Goal: Information Seeking & Learning: Compare options

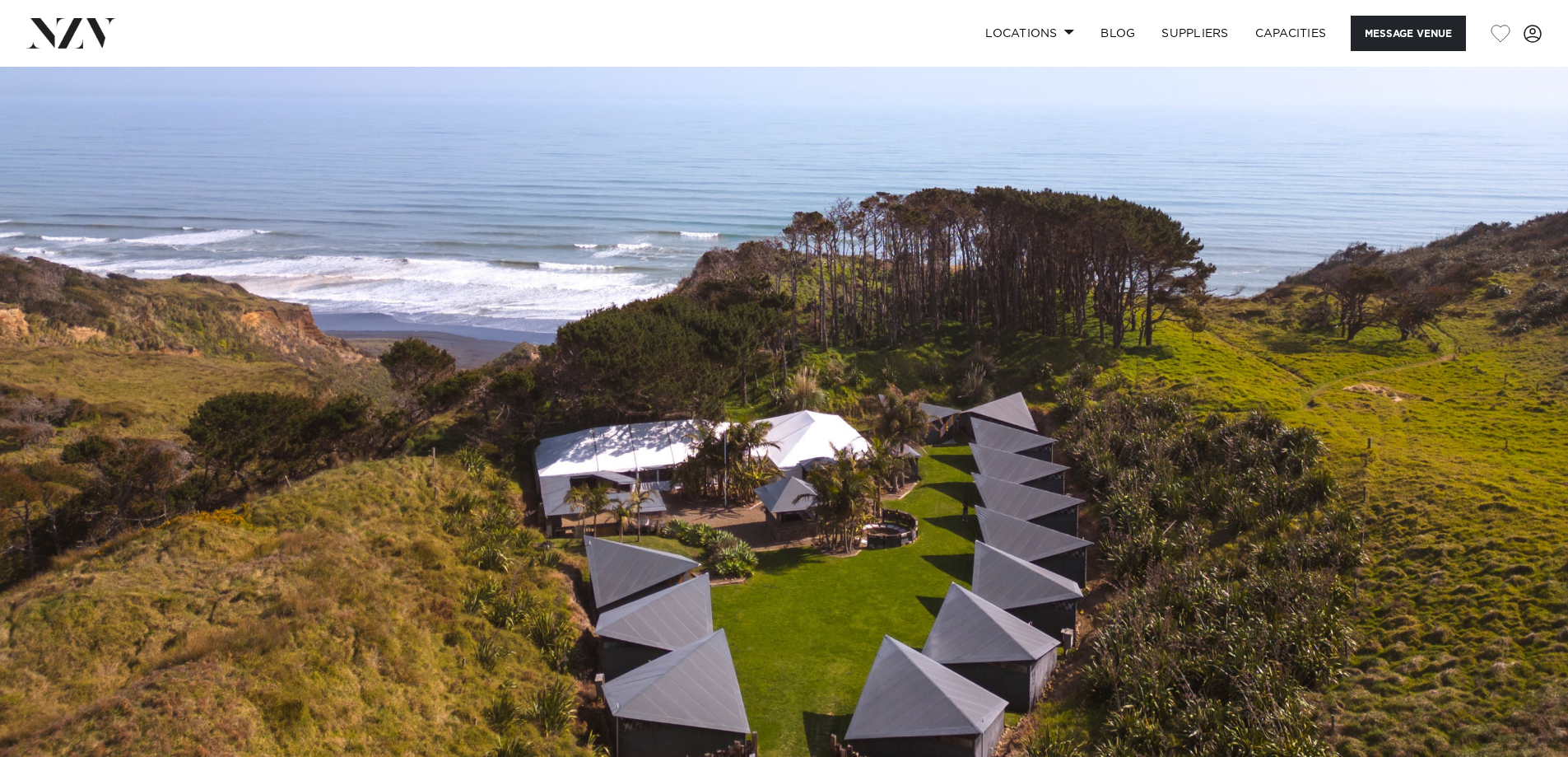
click at [87, 31] on img at bounding box center [72, 33] width 90 height 30
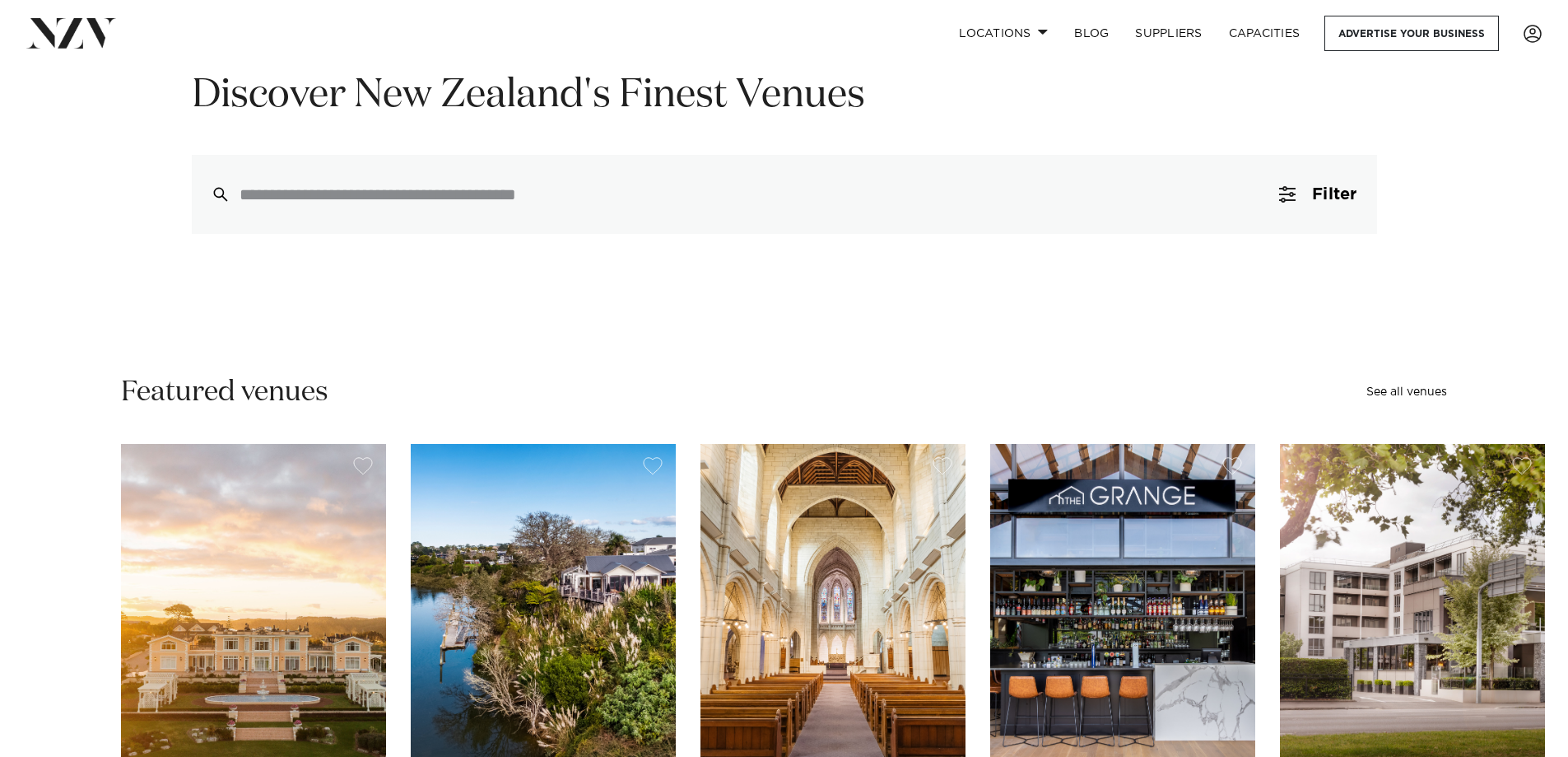
scroll to position [164, 0]
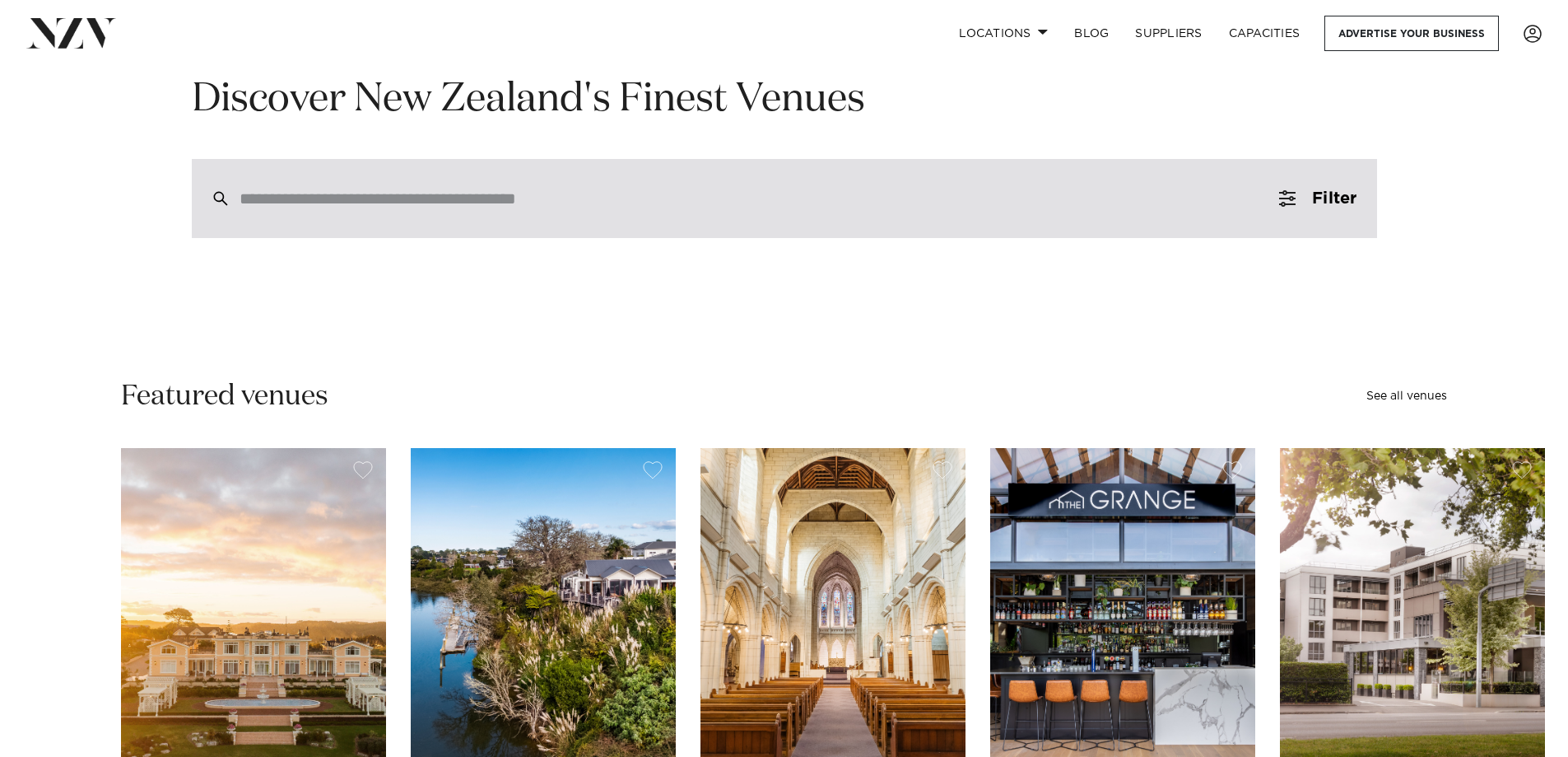
click at [640, 205] on input "search" at bounding box center [750, 198] width 1020 height 18
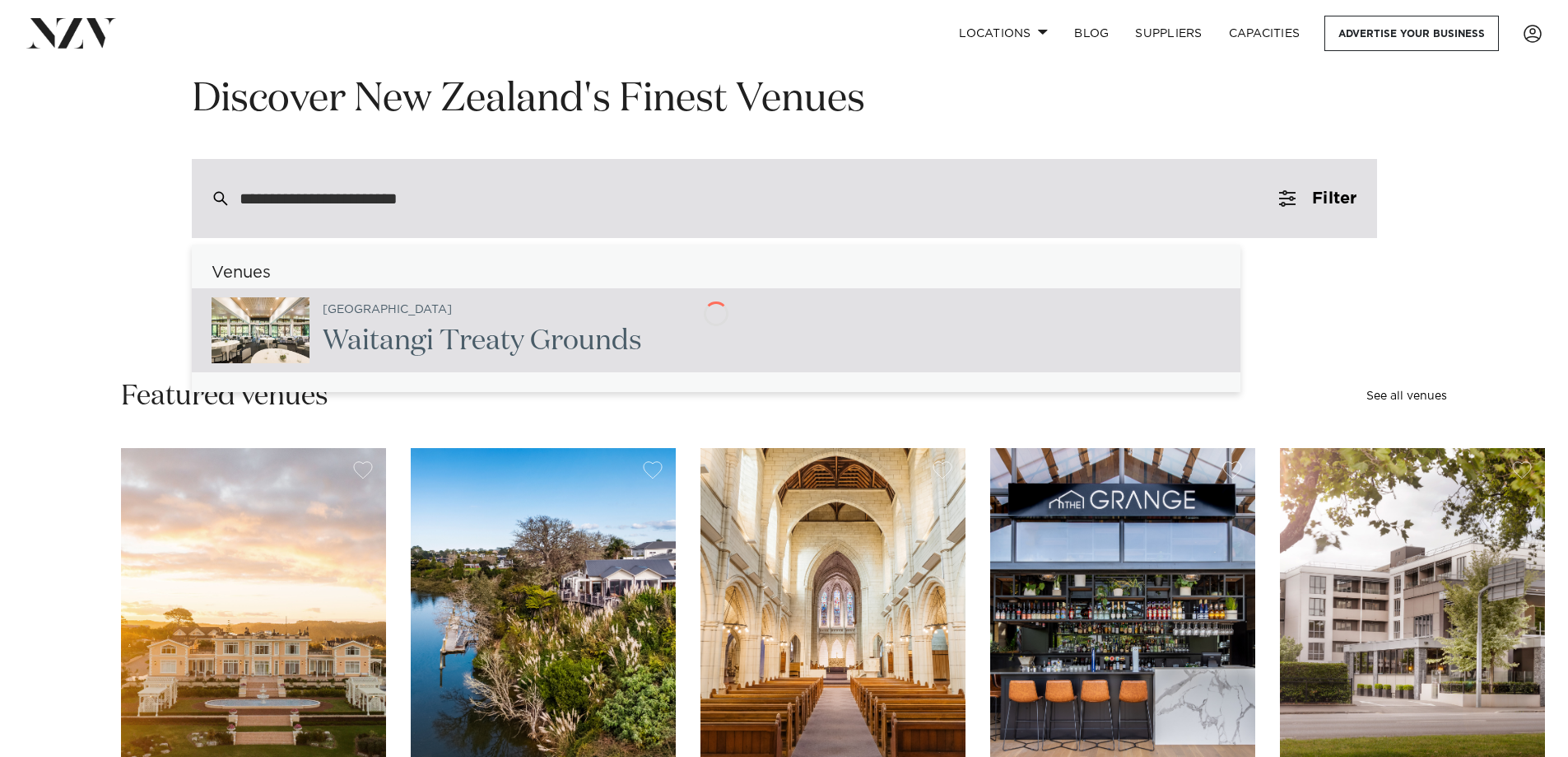
type input "**********"
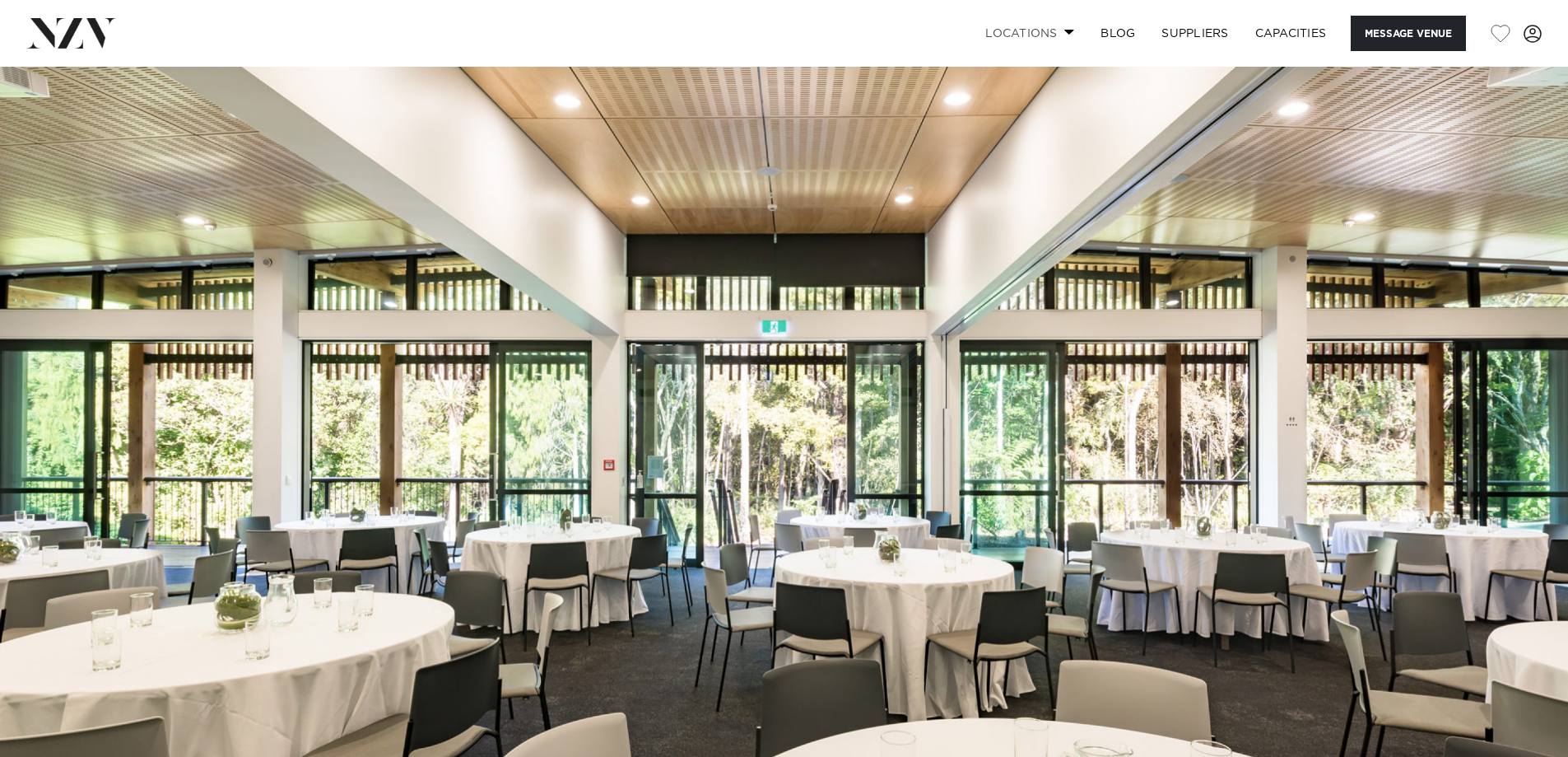
click at [1056, 37] on link "Locations" at bounding box center [1030, 34] width 115 height 35
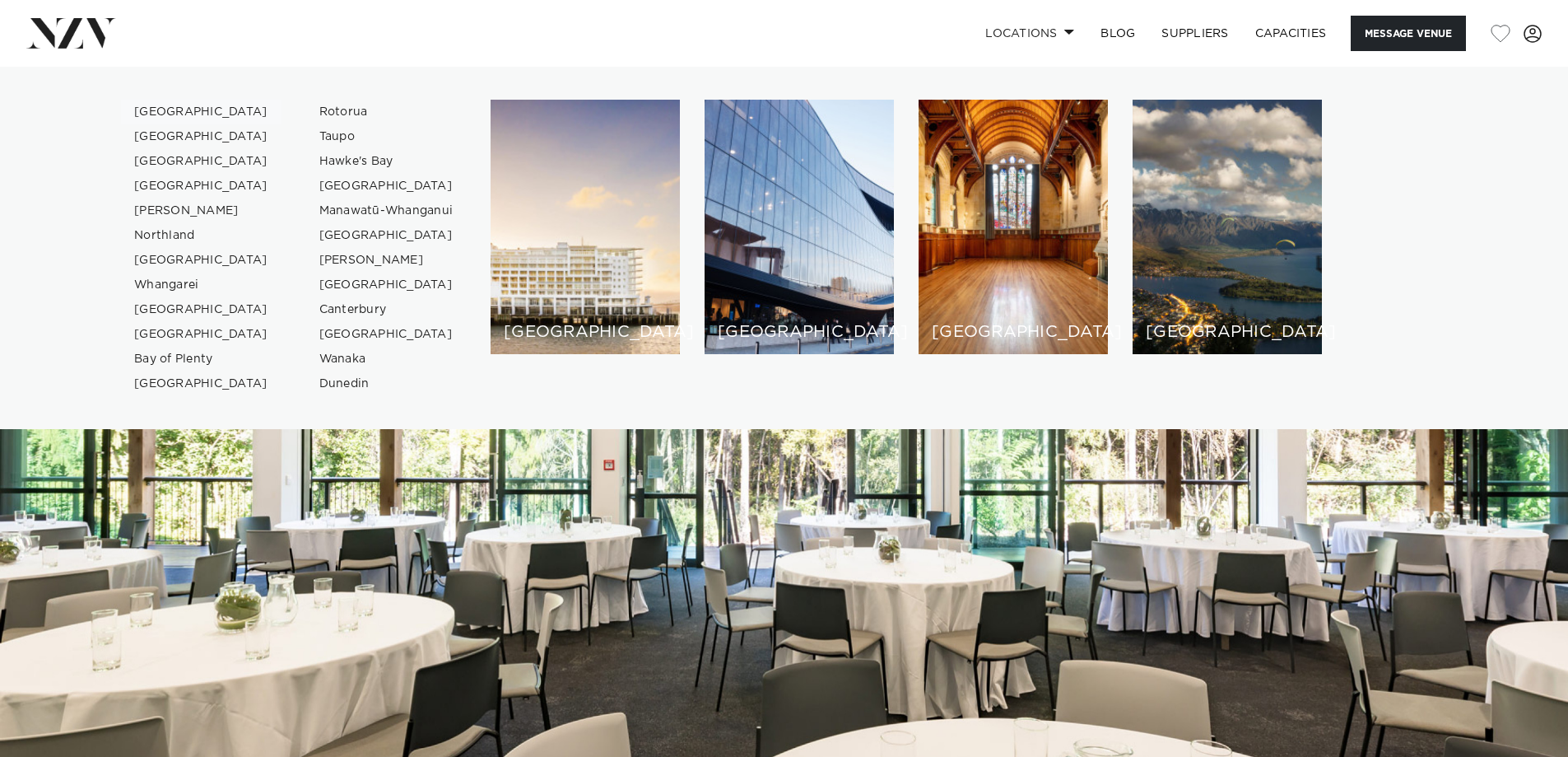
click at [150, 114] on link "[GEOGRAPHIC_DATA]" at bounding box center [202, 112] width 161 height 25
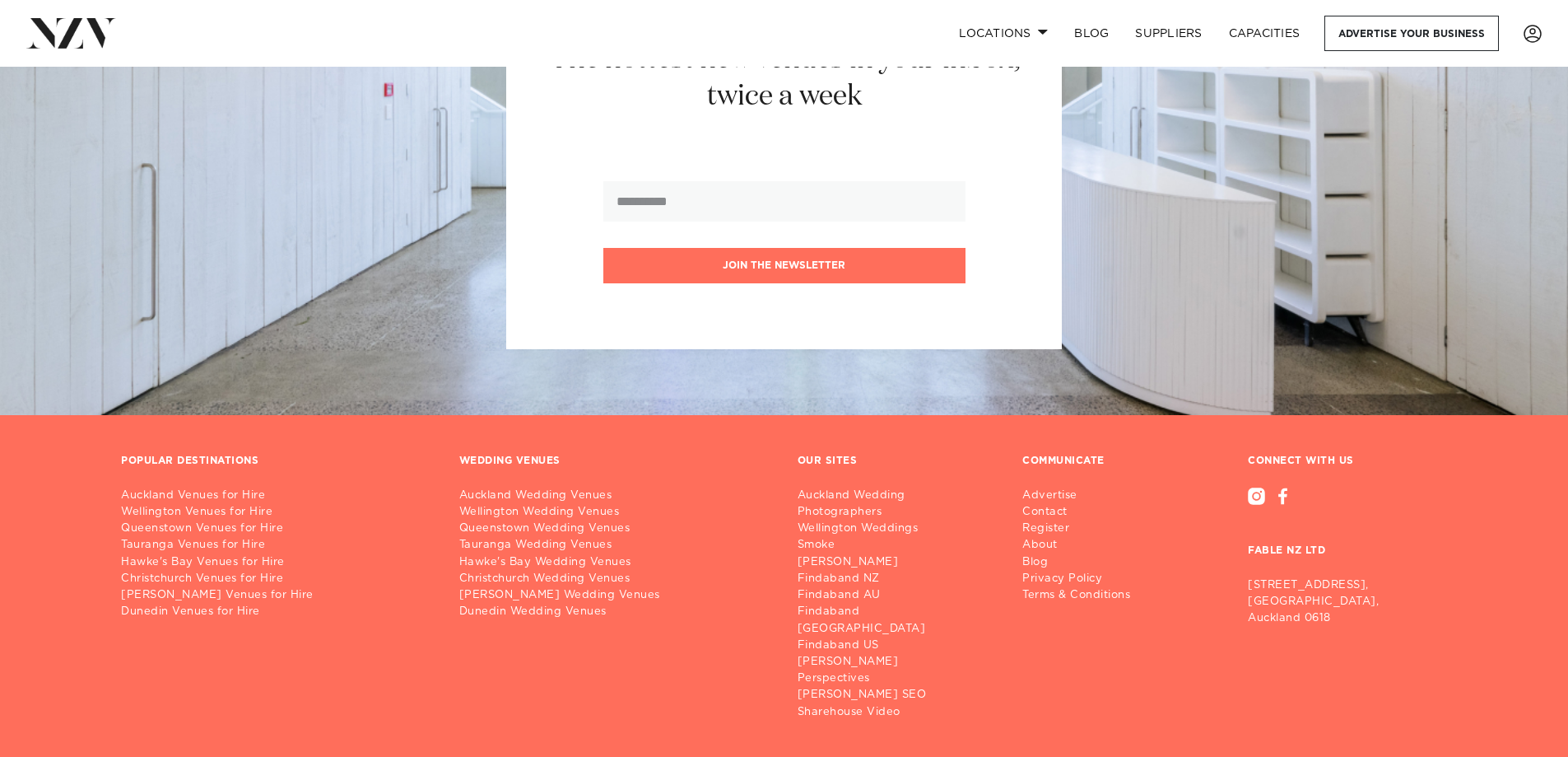
scroll to position [18635, 0]
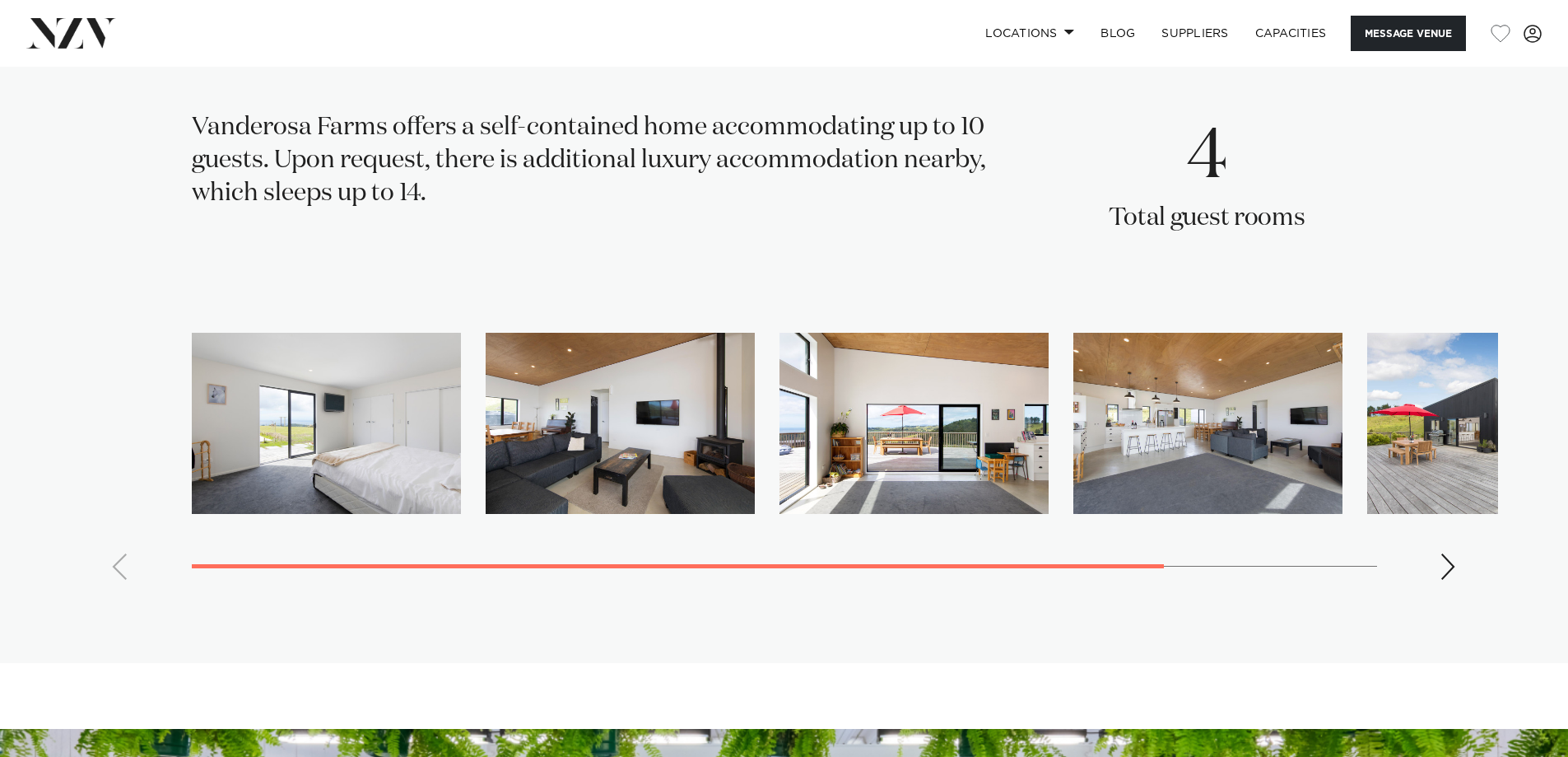
scroll to position [2635, 0]
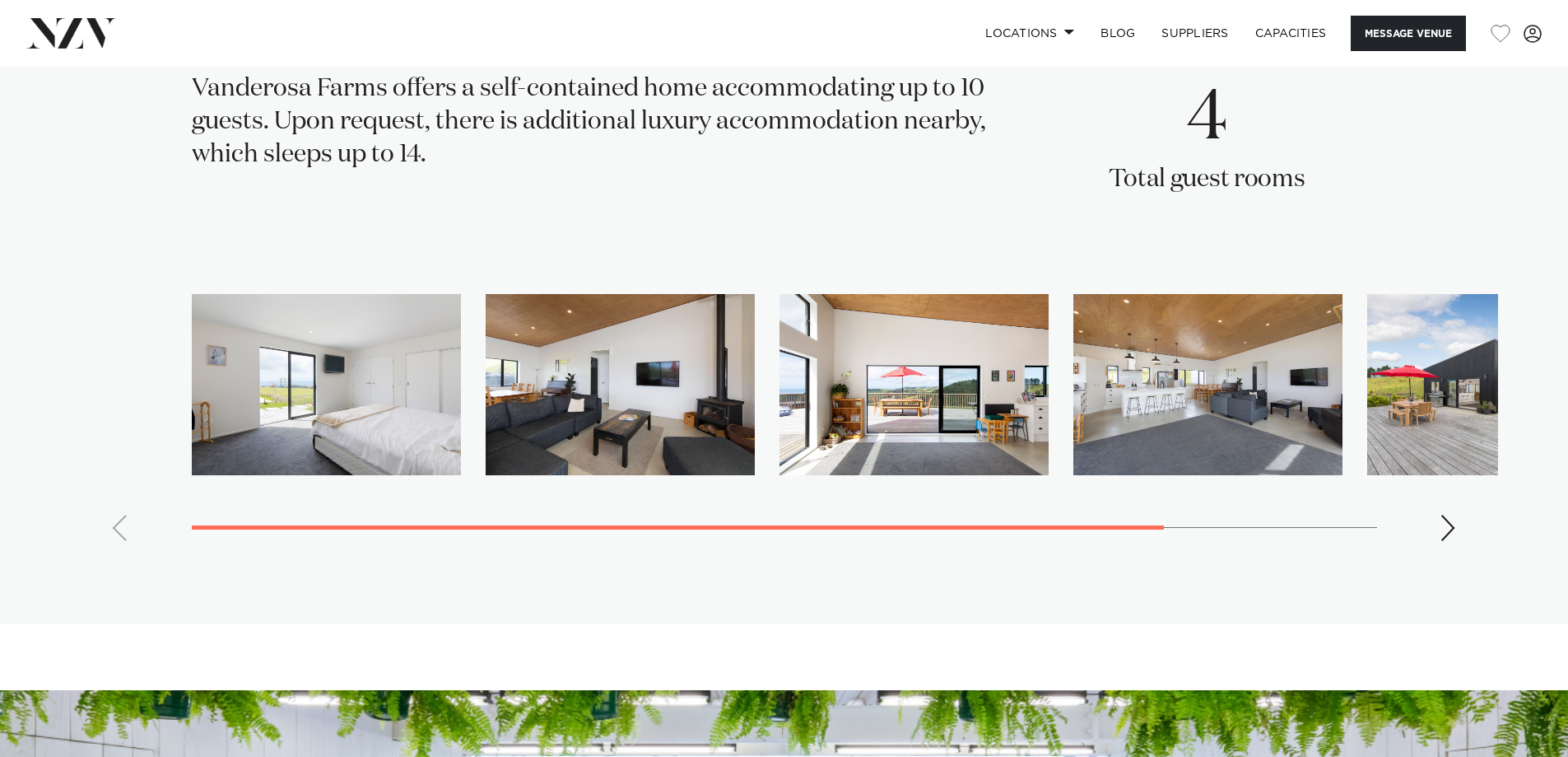
click at [1441, 515] on div "Next slide" at bounding box center [1449, 528] width 17 height 27
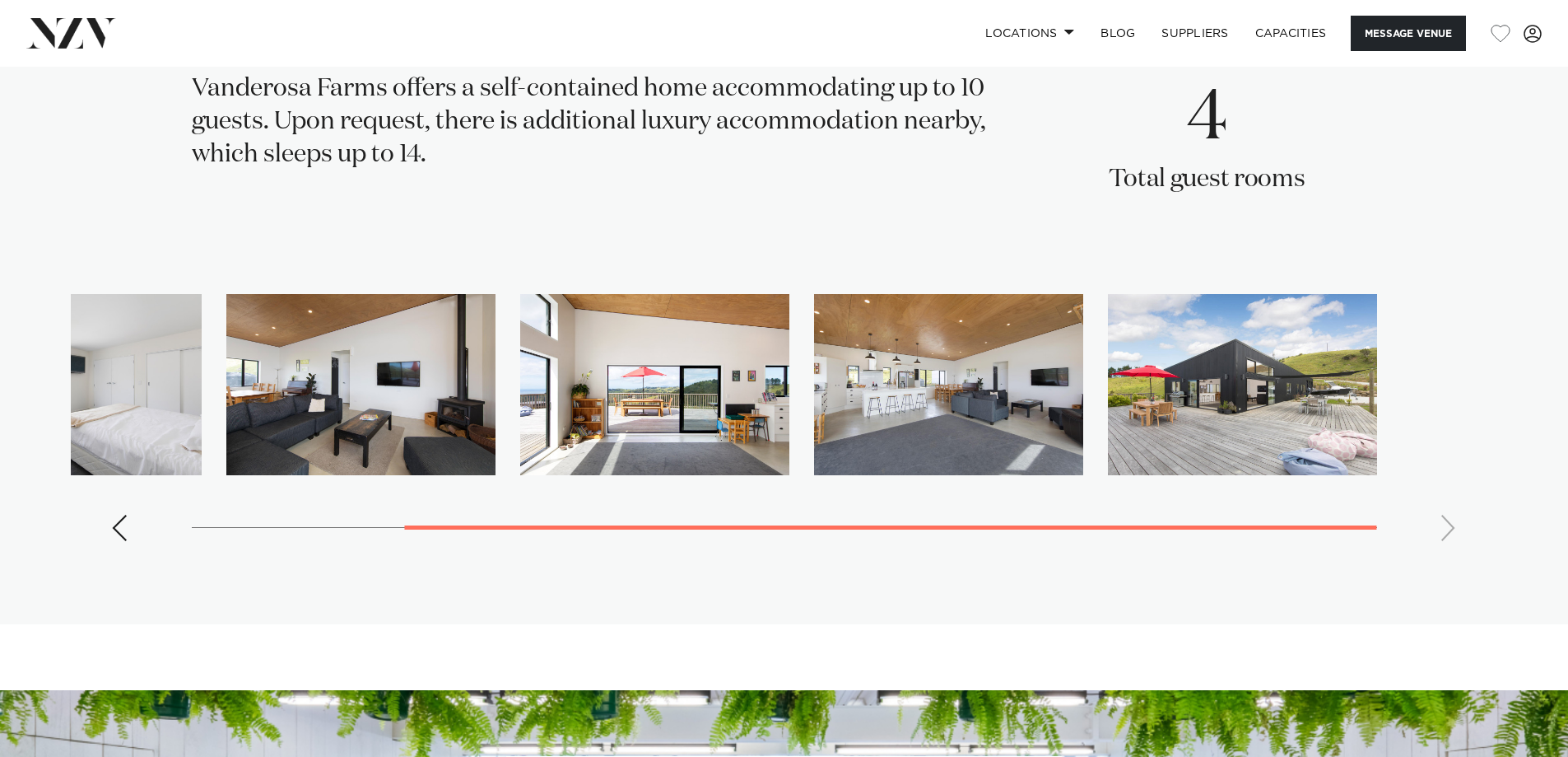
click at [1441, 505] on swiper-container at bounding box center [784, 424] width 1427 height 261
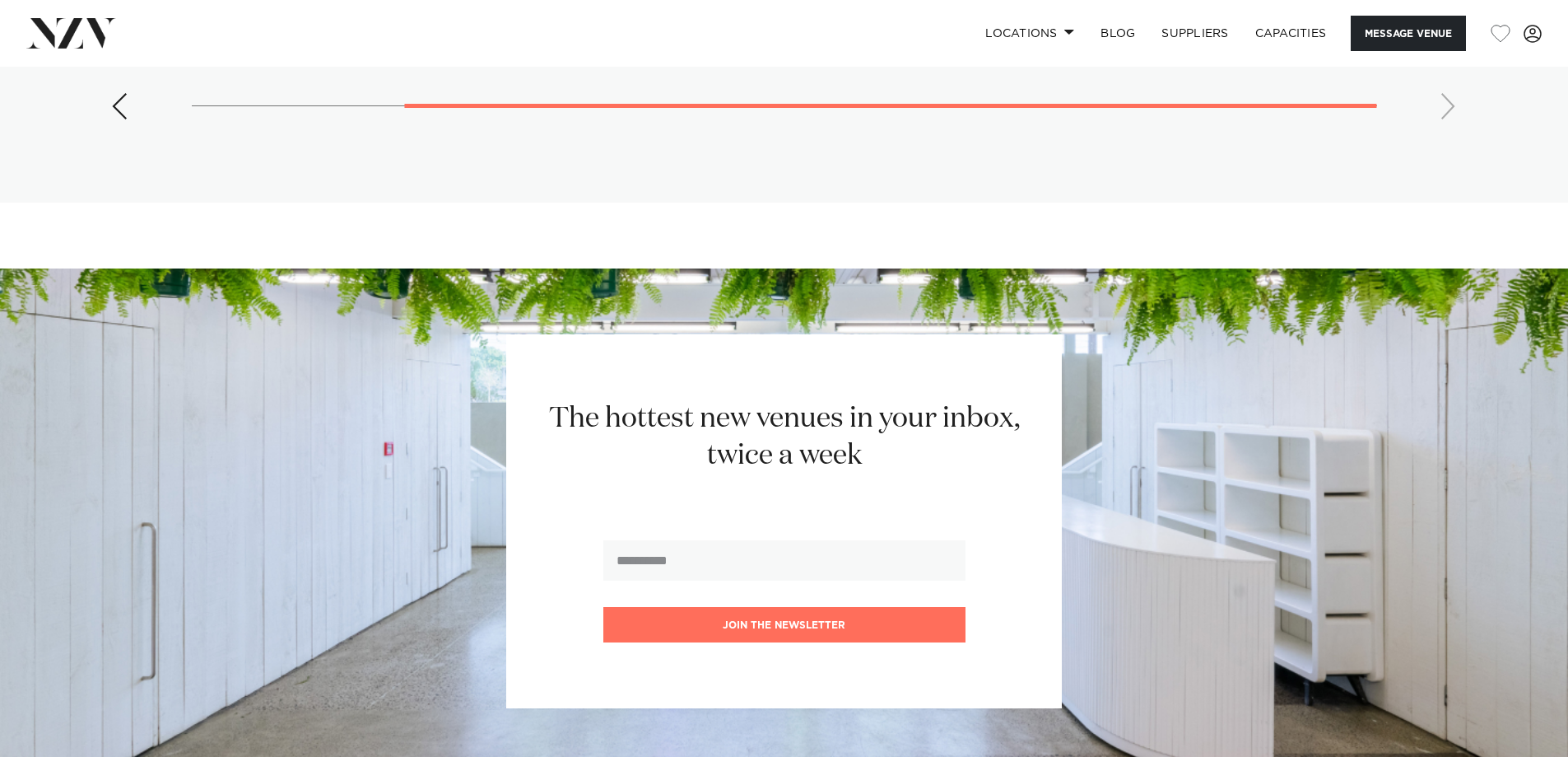
scroll to position [3130, 0]
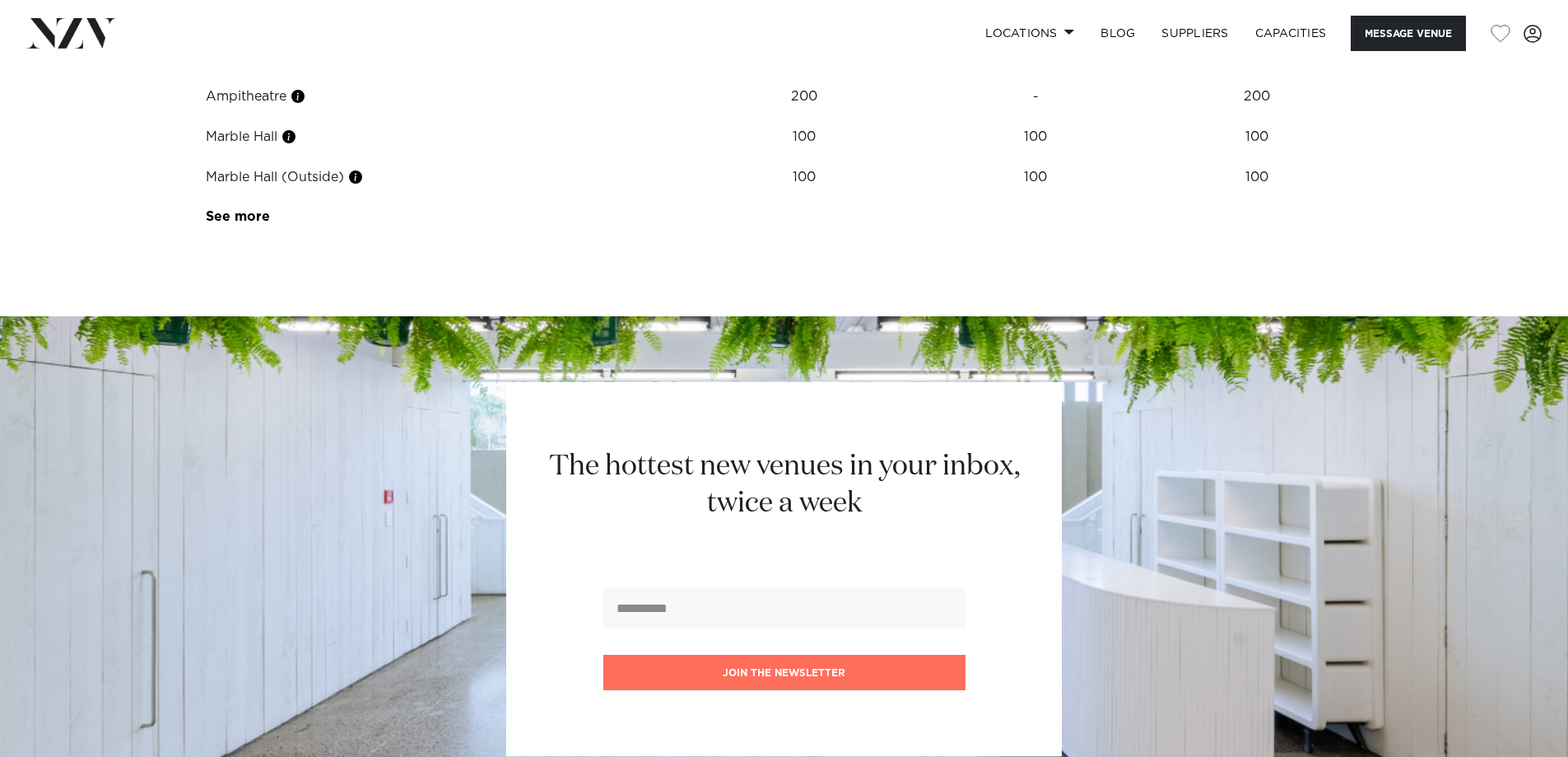
scroll to position [2635, 0]
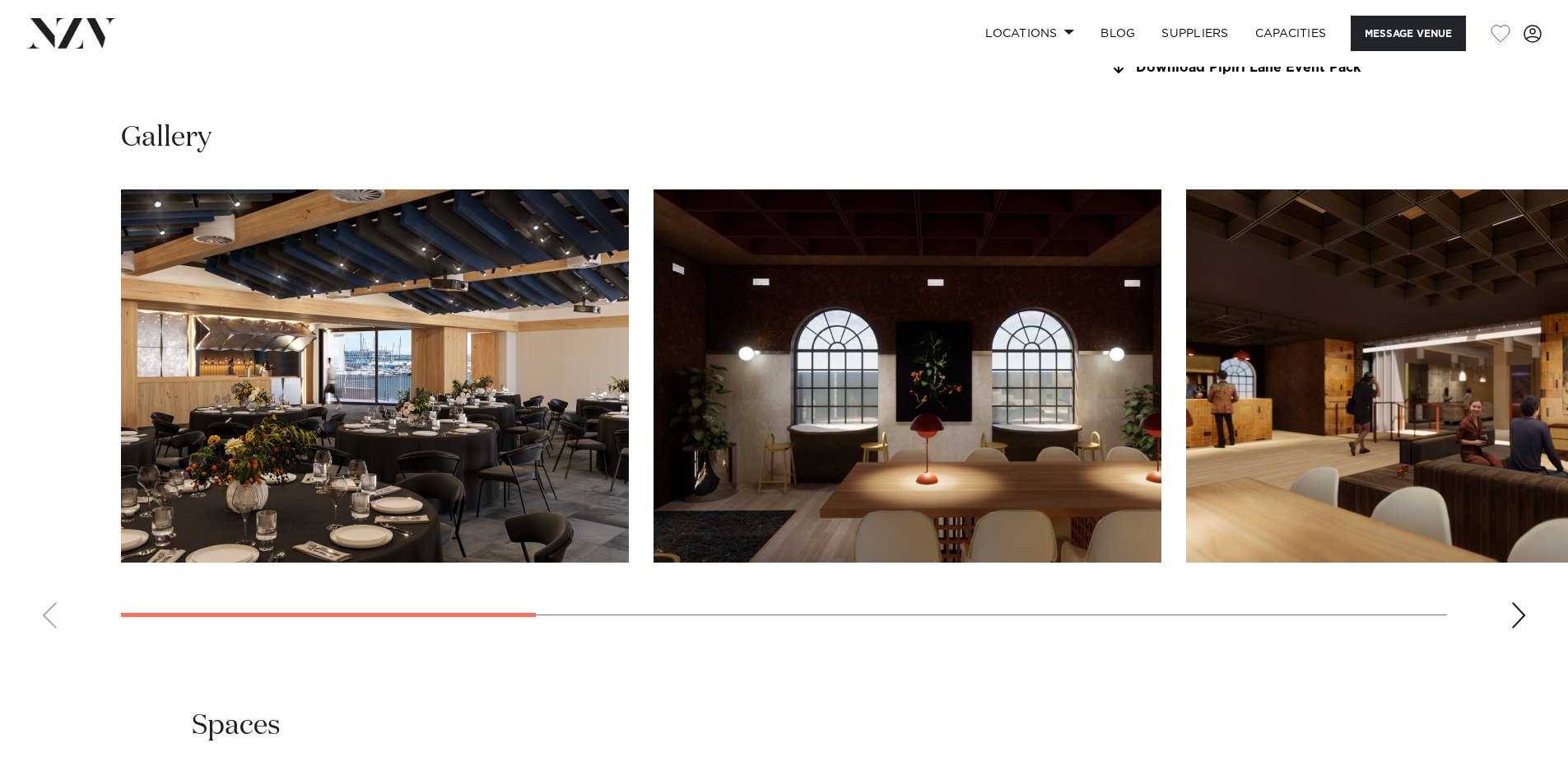
scroll to position [1648, 0]
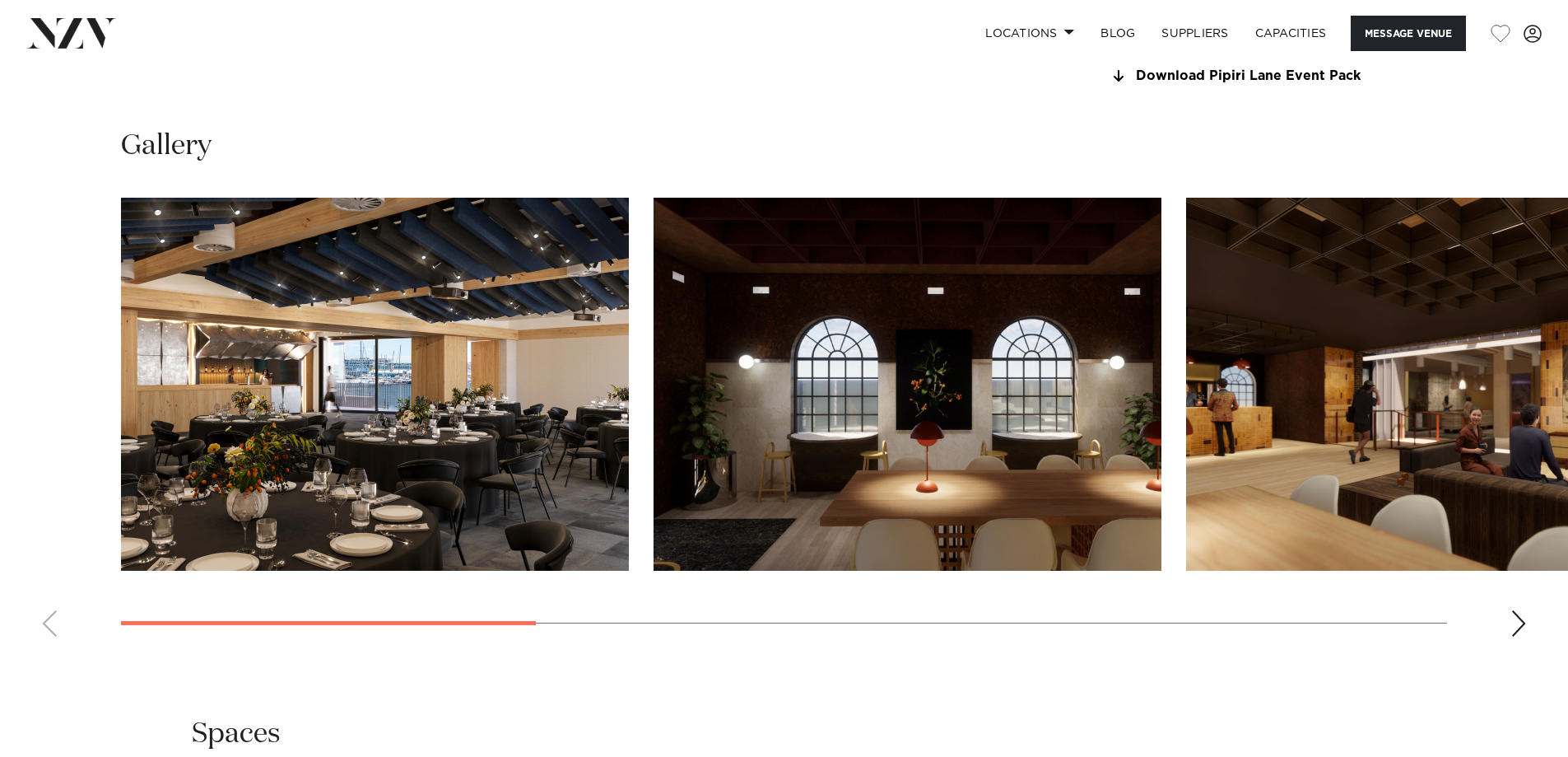
click at [1514, 626] on div "Next slide" at bounding box center [1519, 623] width 17 height 27
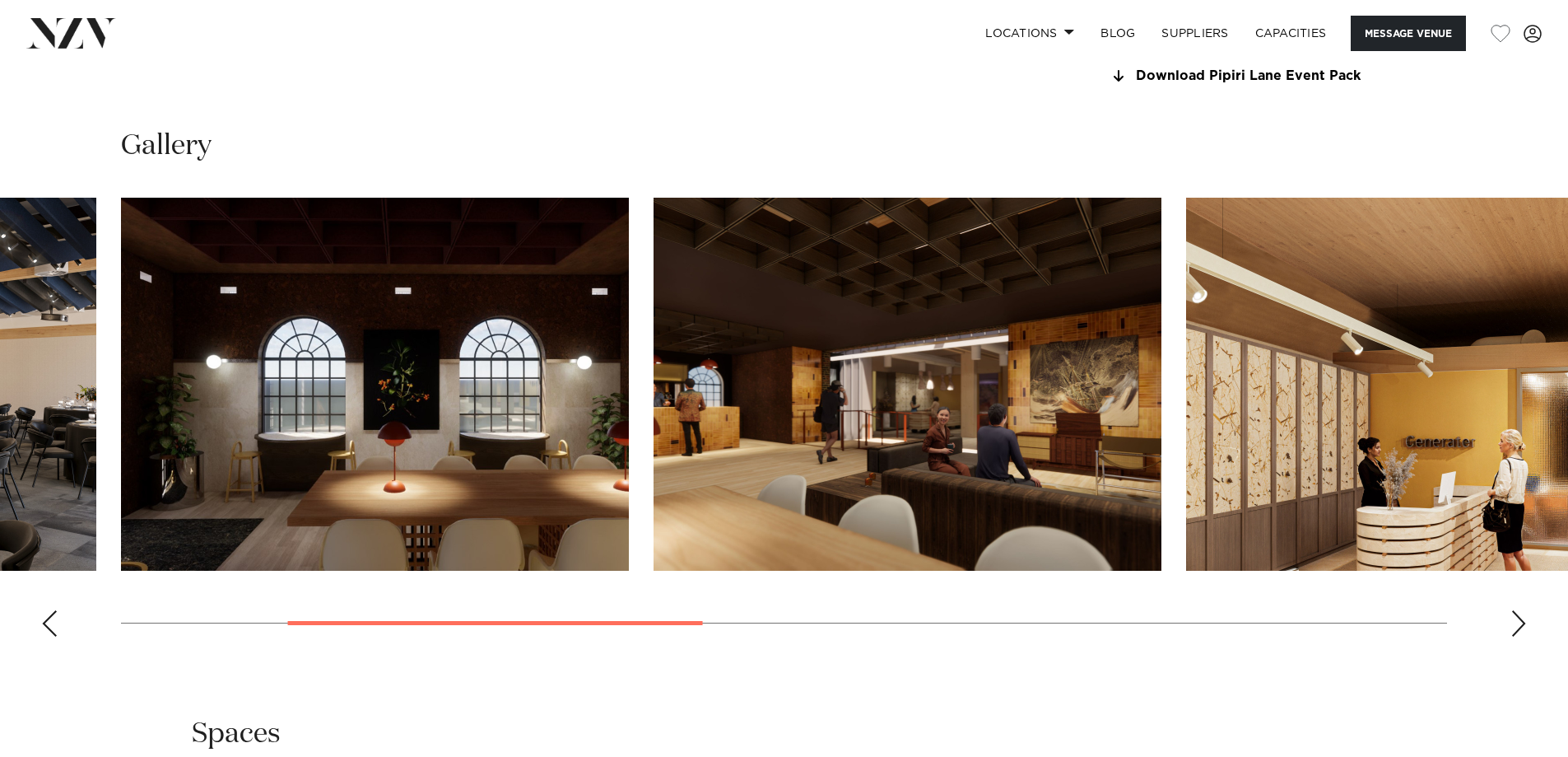
click at [1514, 626] on div "Next slide" at bounding box center [1519, 623] width 17 height 27
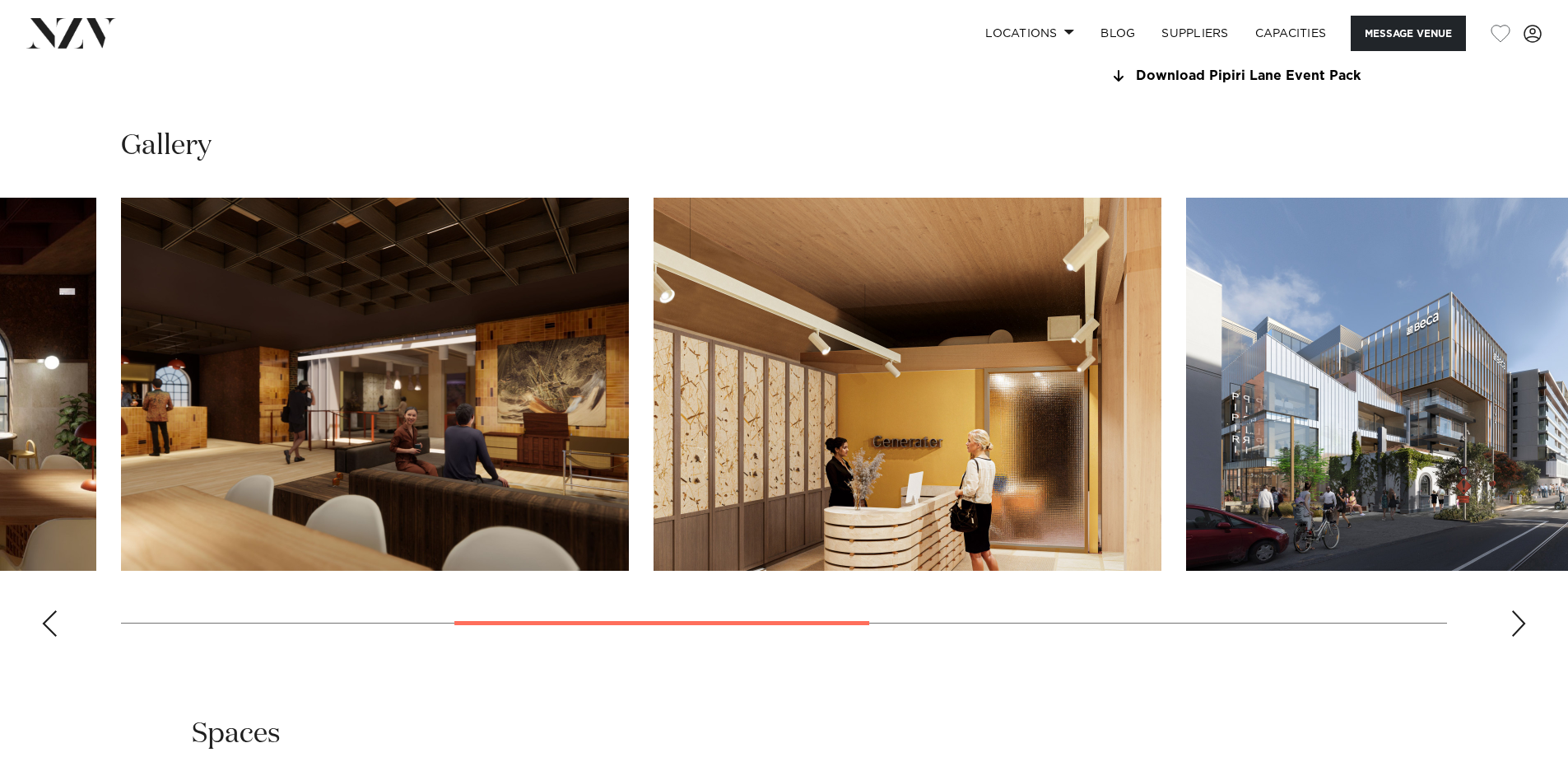
click at [1514, 626] on div "Next slide" at bounding box center [1519, 623] width 17 height 27
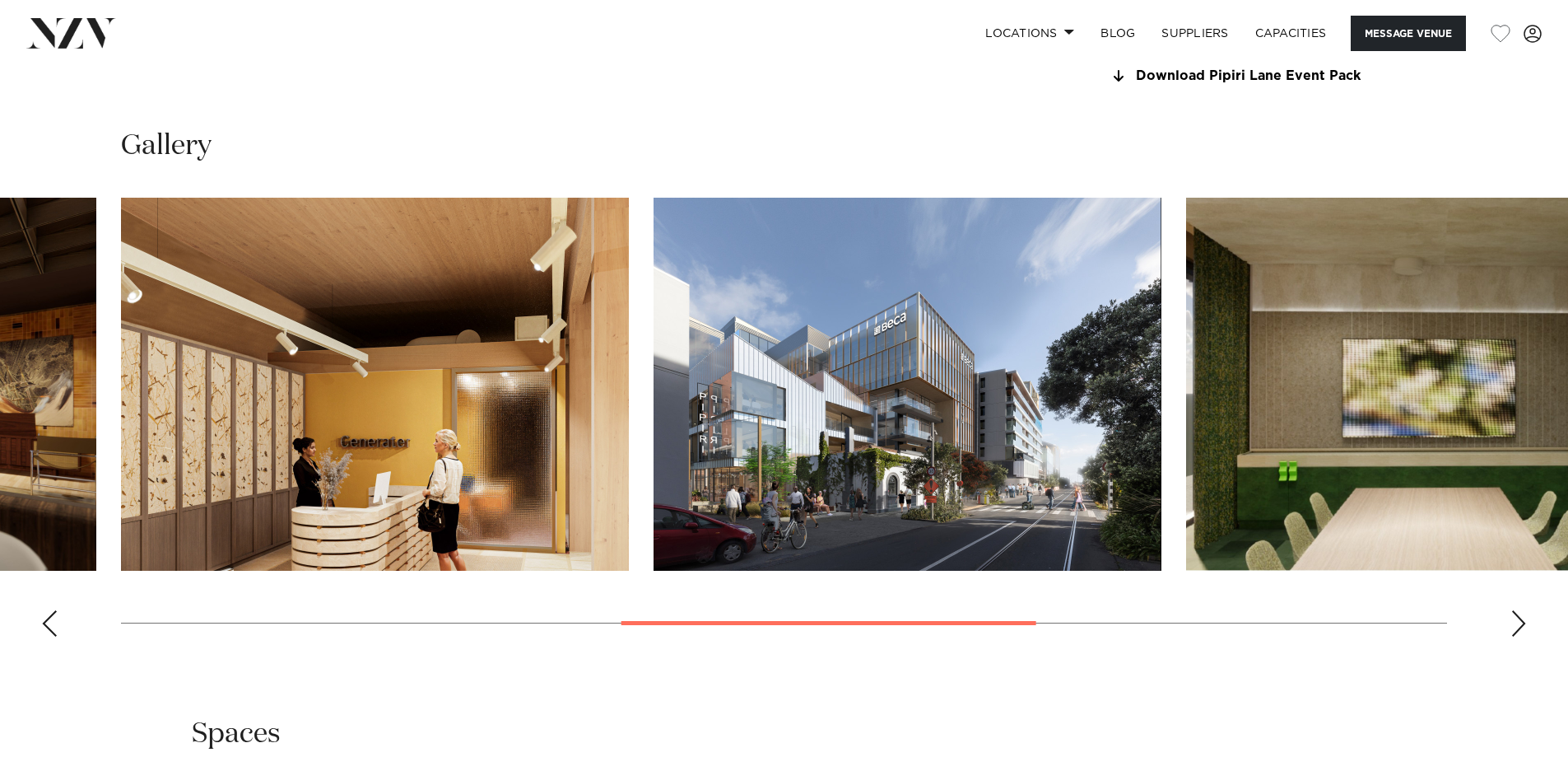
click at [1514, 626] on div "Next slide" at bounding box center [1519, 623] width 17 height 27
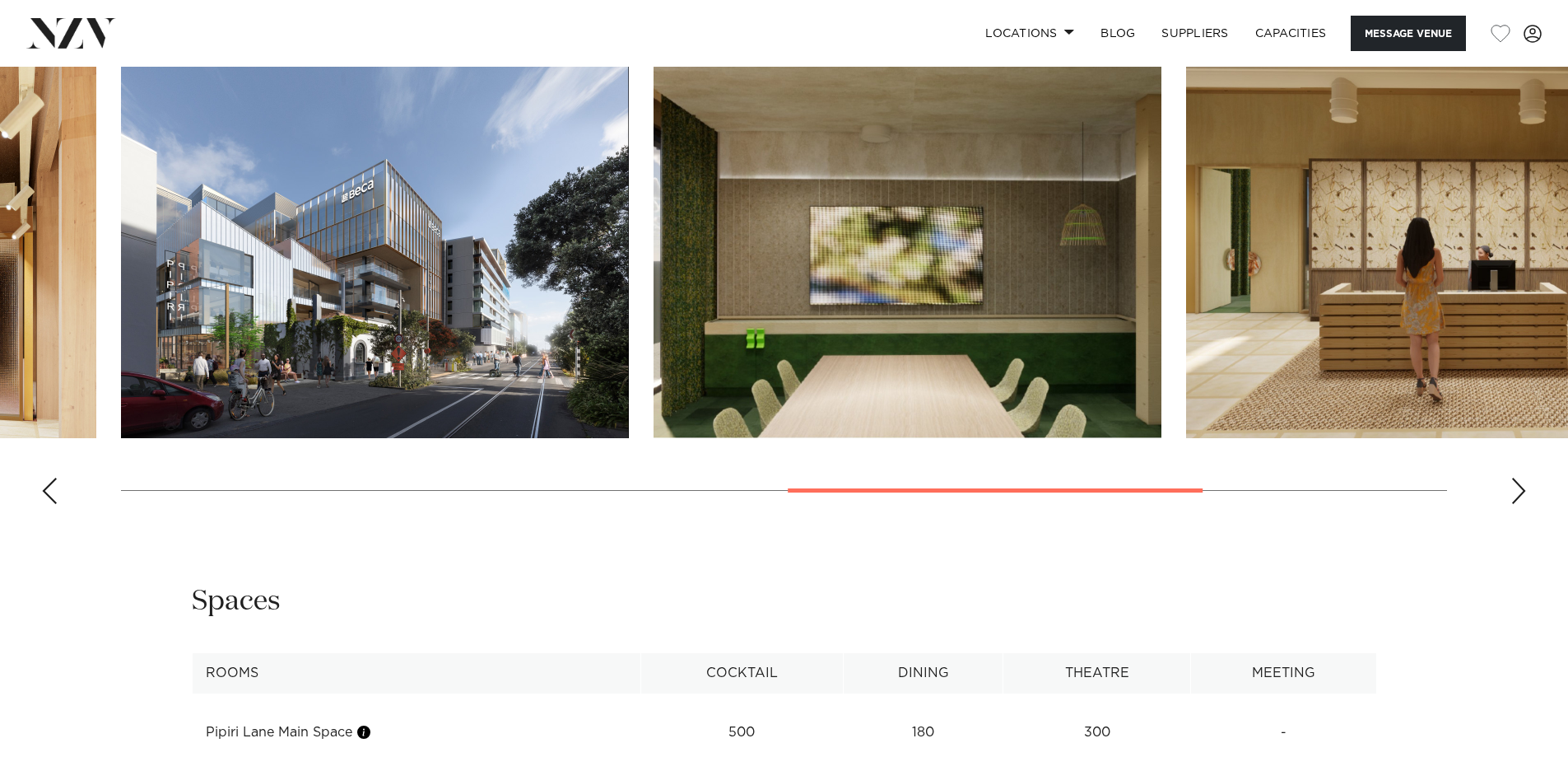
scroll to position [1977, 0]
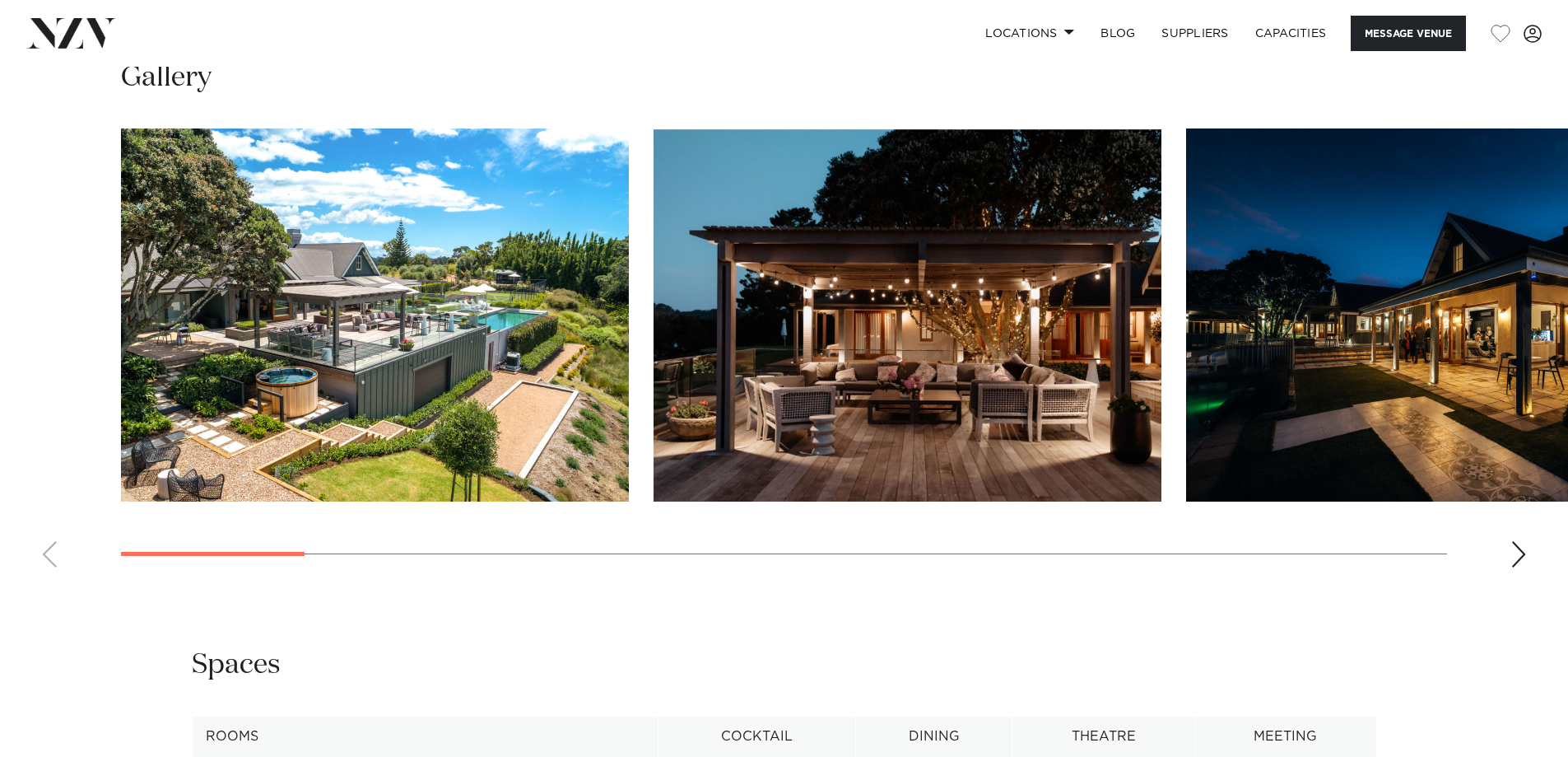
scroll to position [1648, 0]
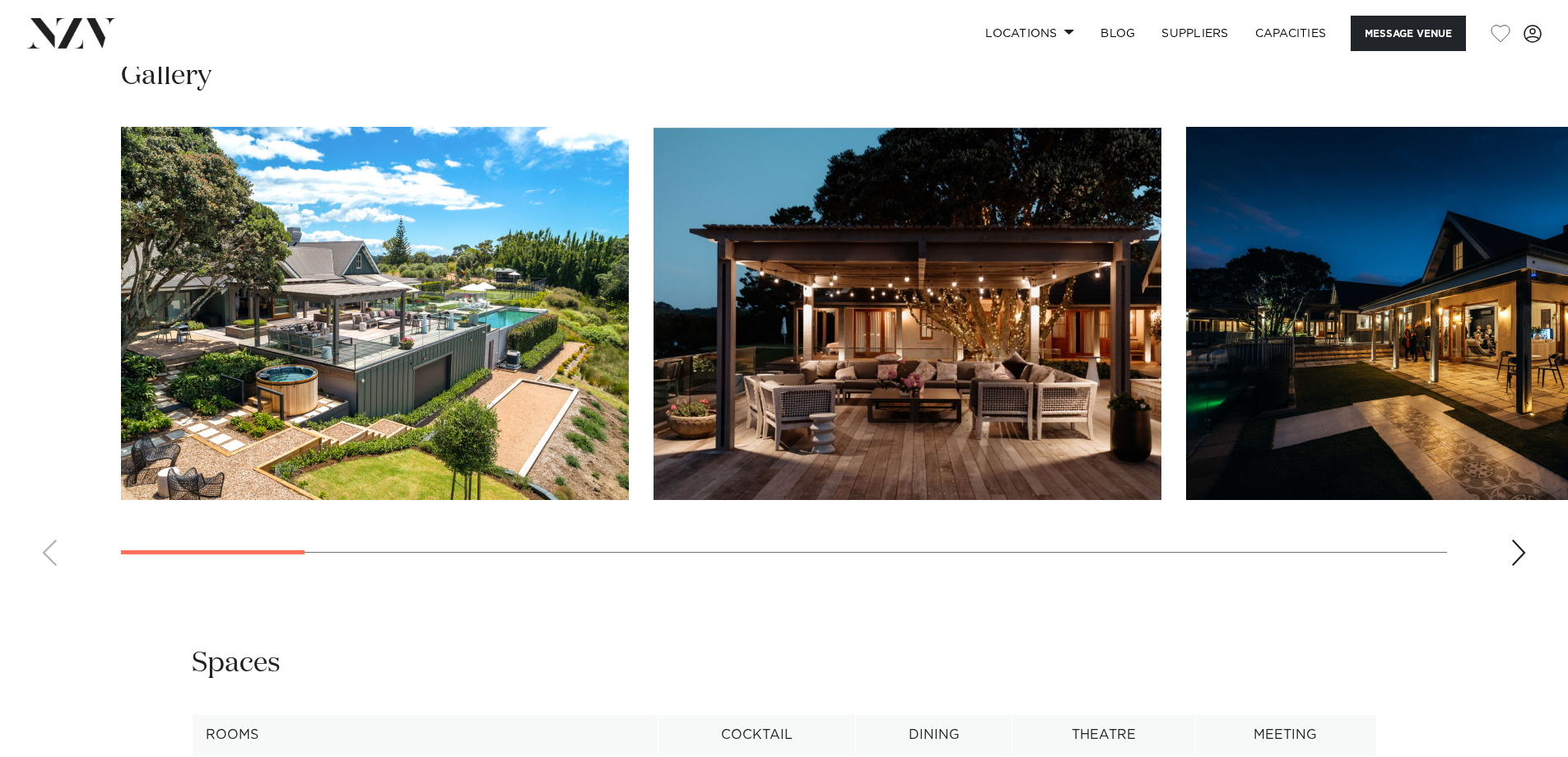
click at [585, 336] on img "1 / 18" at bounding box center [375, 313] width 508 height 373
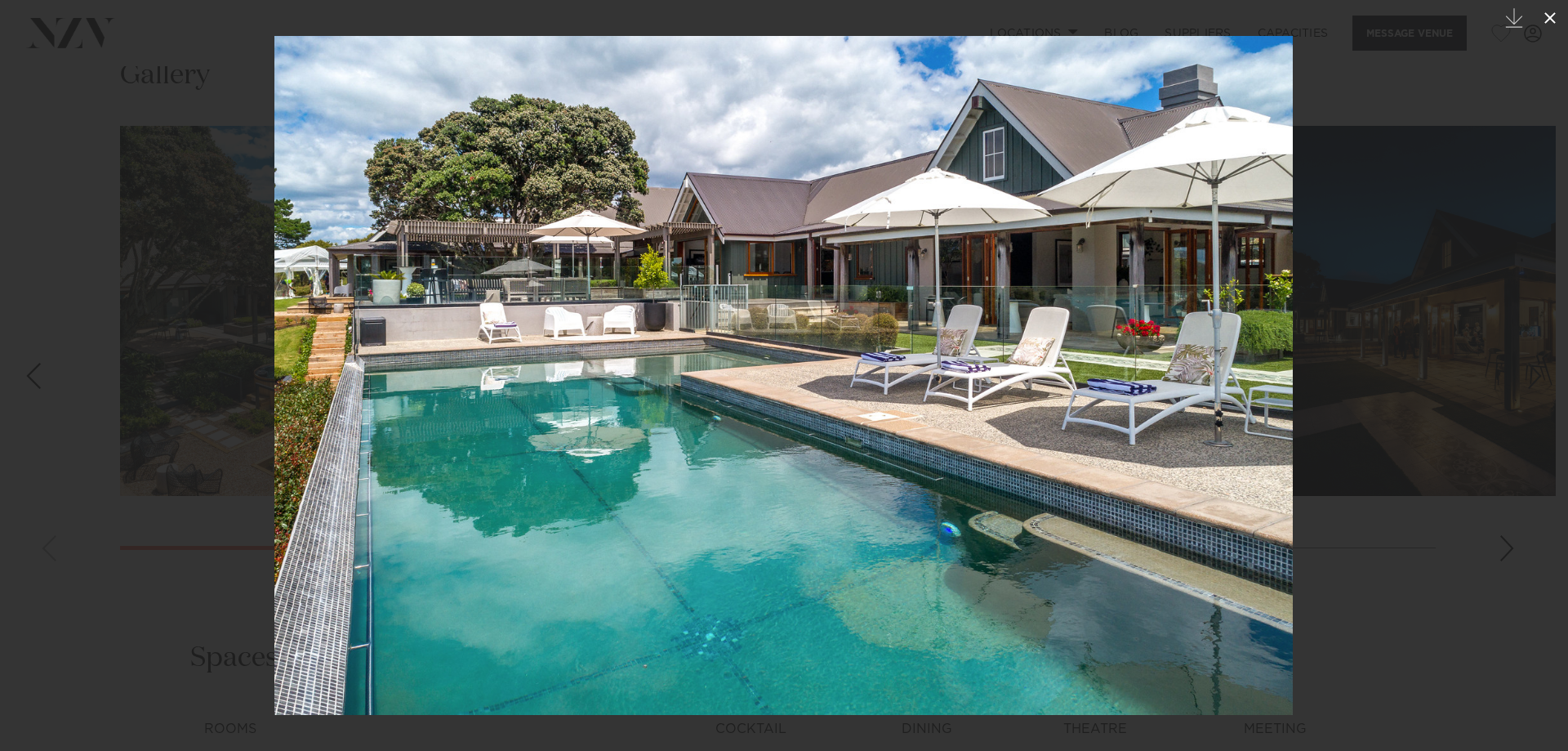
click at [1552, 12] on icon at bounding box center [1550, 18] width 19 height 19
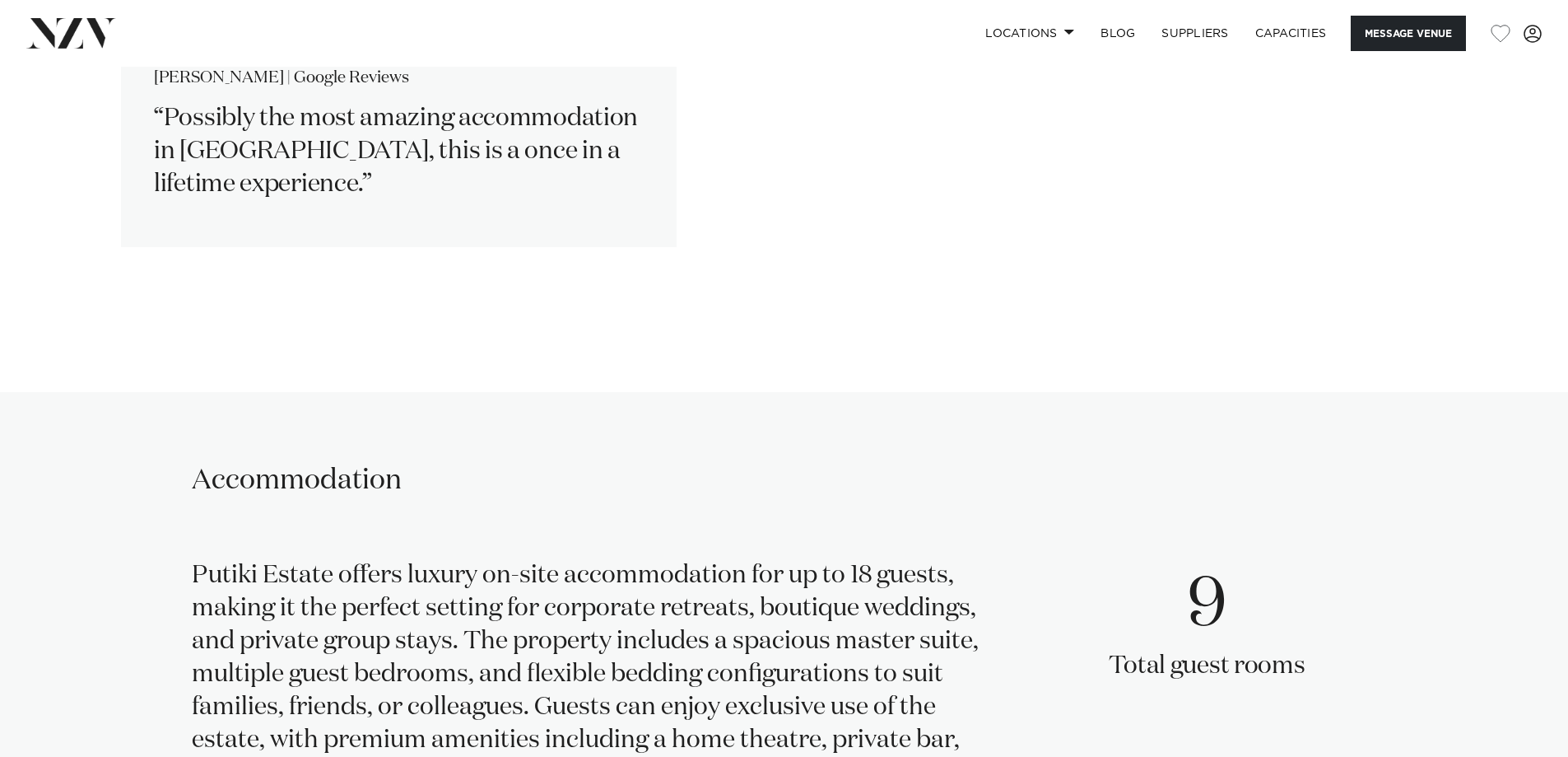
scroll to position [2801, 0]
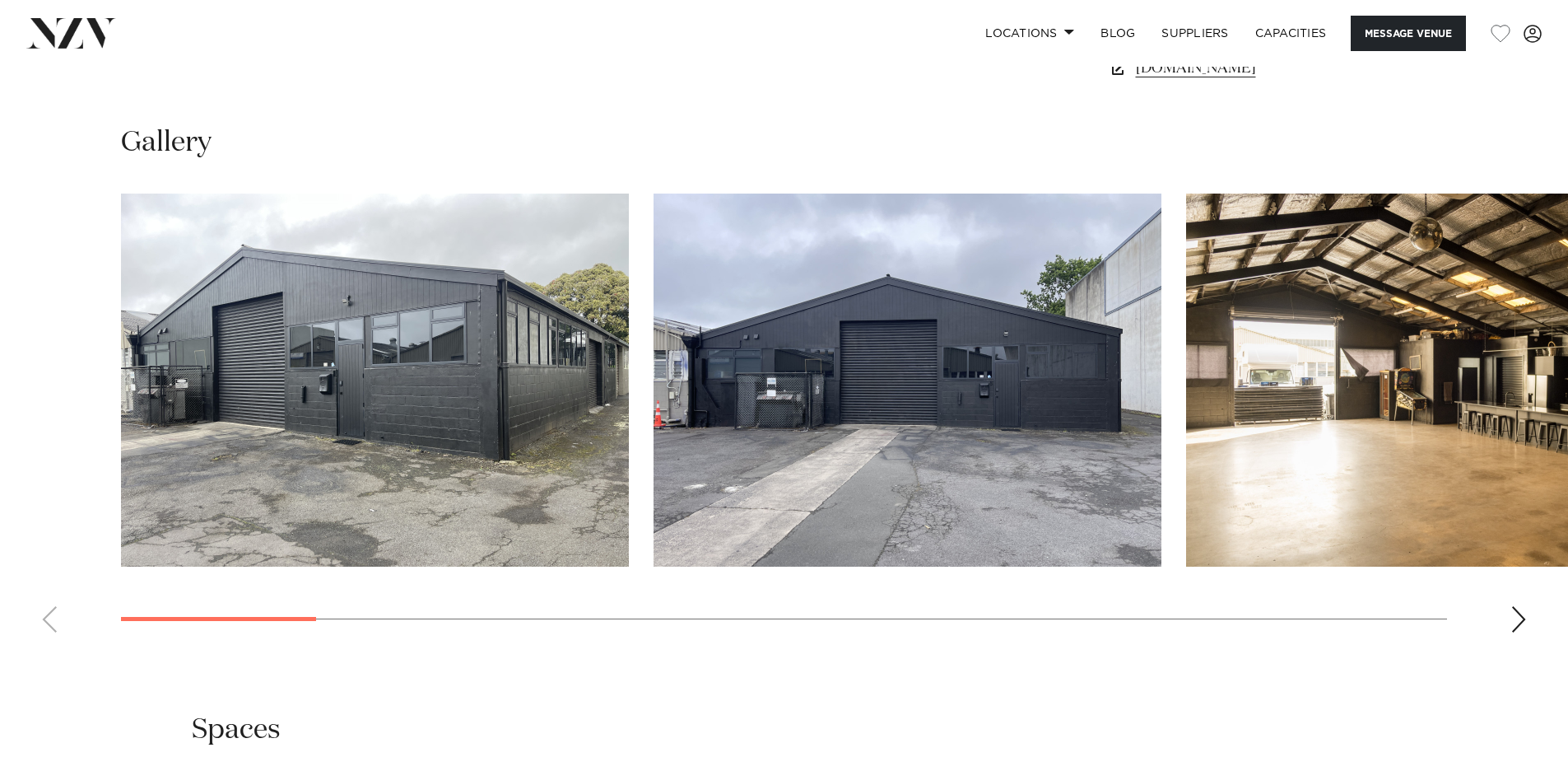
scroll to position [1482, 0]
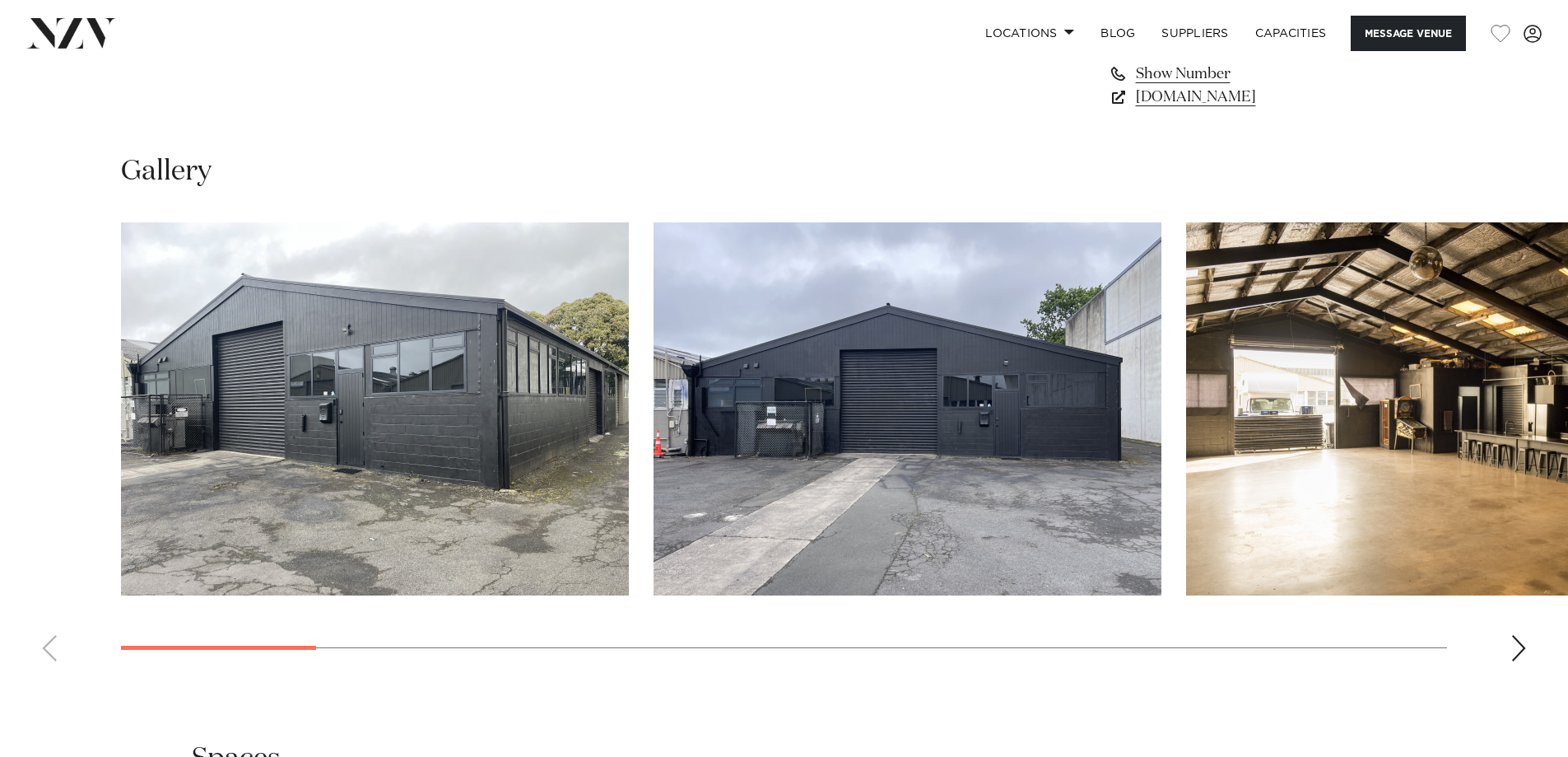
click at [1522, 651] on div "Next slide" at bounding box center [1519, 648] width 17 height 27
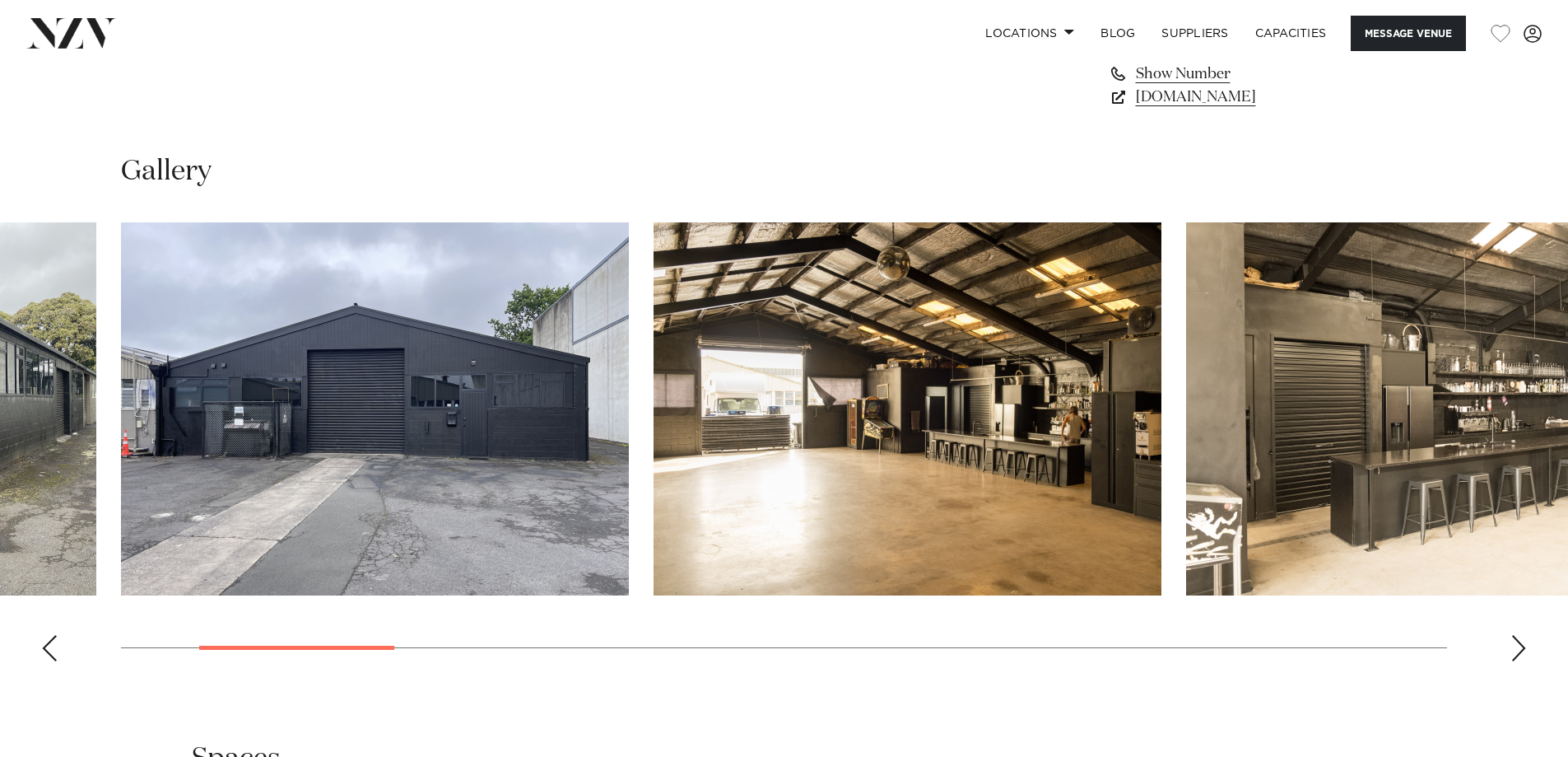
click at [1522, 651] on div "Next slide" at bounding box center [1519, 648] width 17 height 27
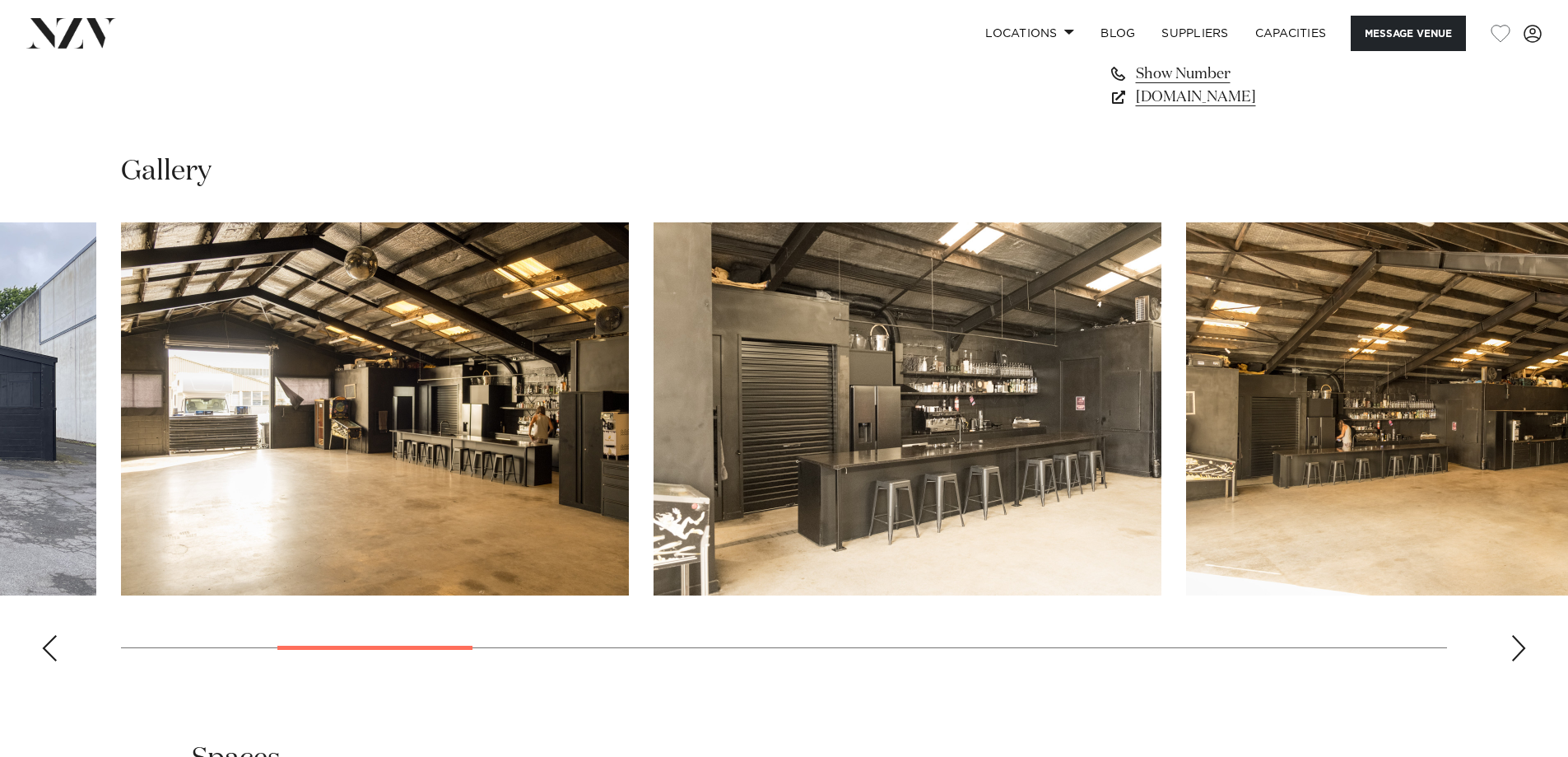
click at [1522, 651] on div "Next slide" at bounding box center [1519, 648] width 17 height 27
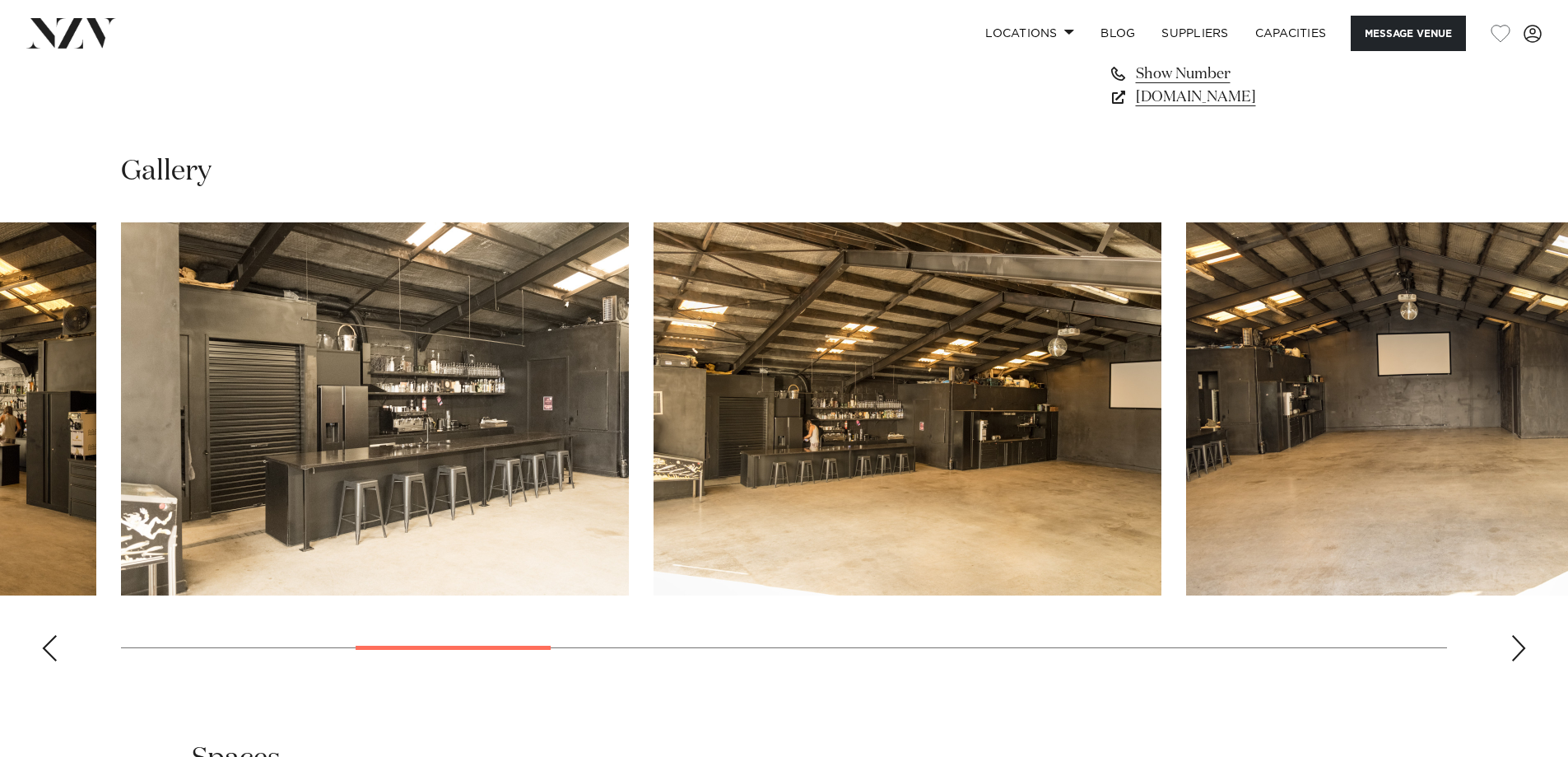
click at [1522, 651] on div "Next slide" at bounding box center [1519, 648] width 17 height 27
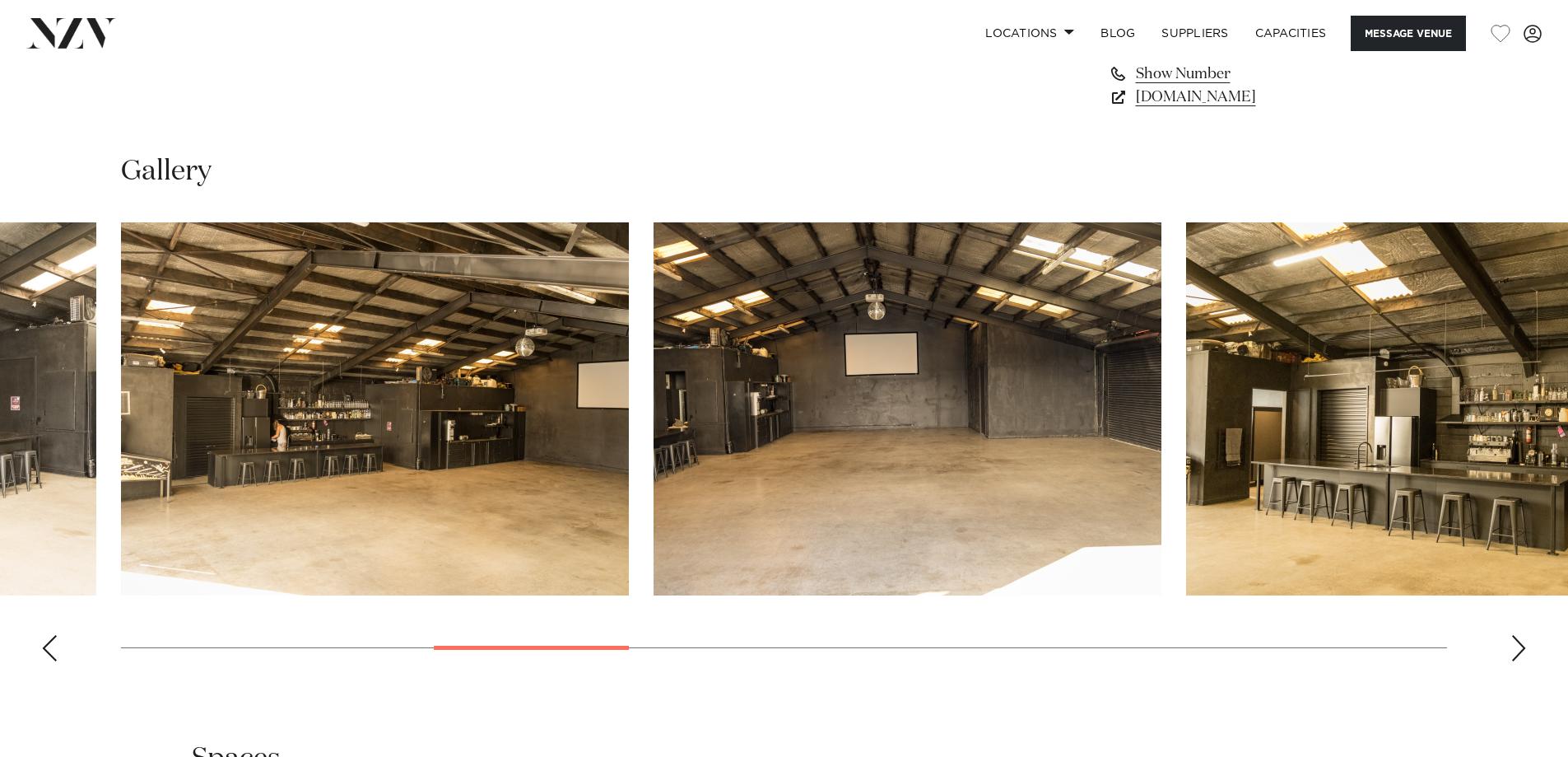
click at [1522, 651] on div "Next slide" at bounding box center [1519, 648] width 17 height 27
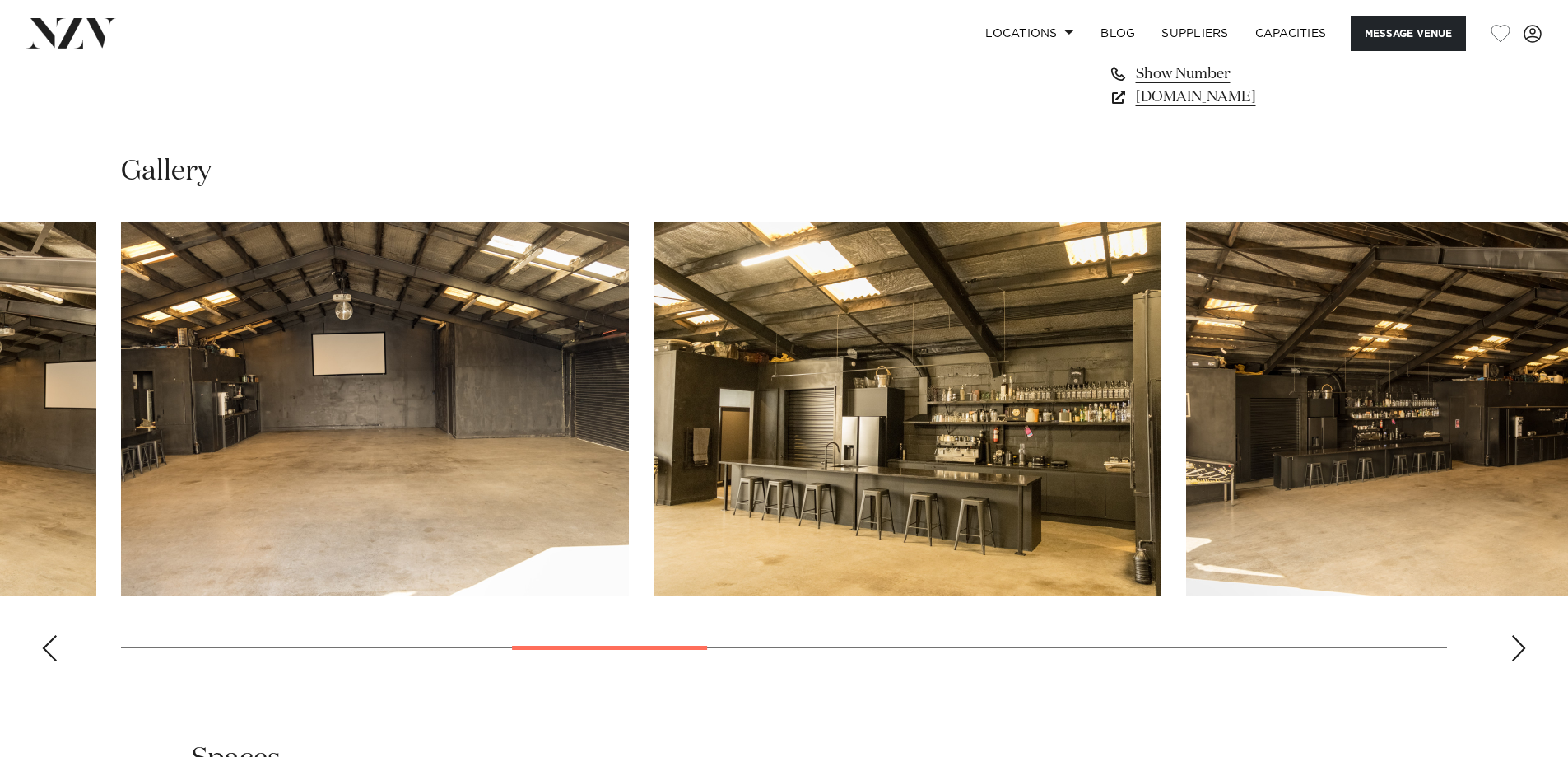
click at [1522, 651] on div "Next slide" at bounding box center [1519, 648] width 17 height 27
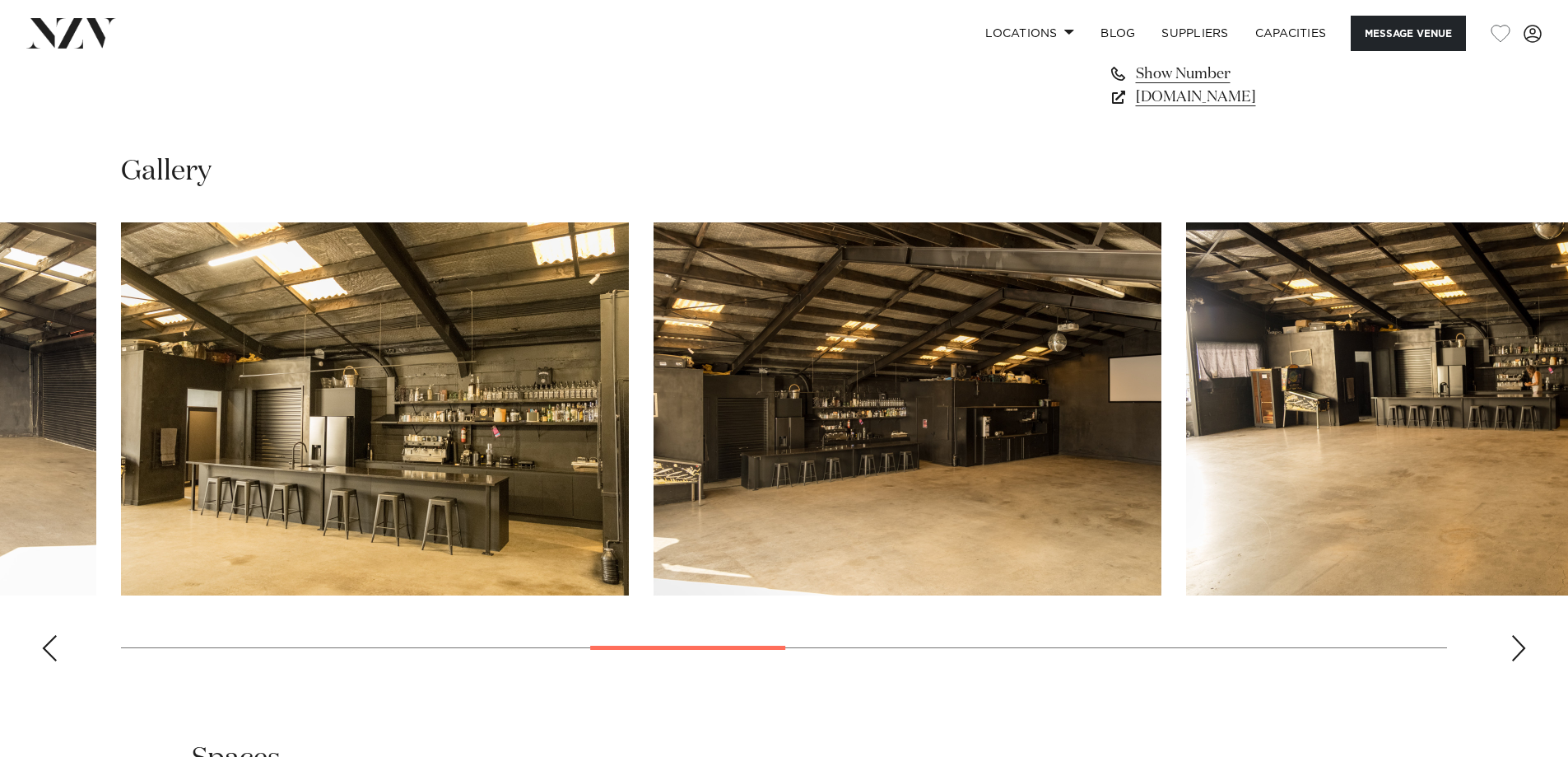
click at [1522, 651] on div "Next slide" at bounding box center [1519, 648] width 17 height 27
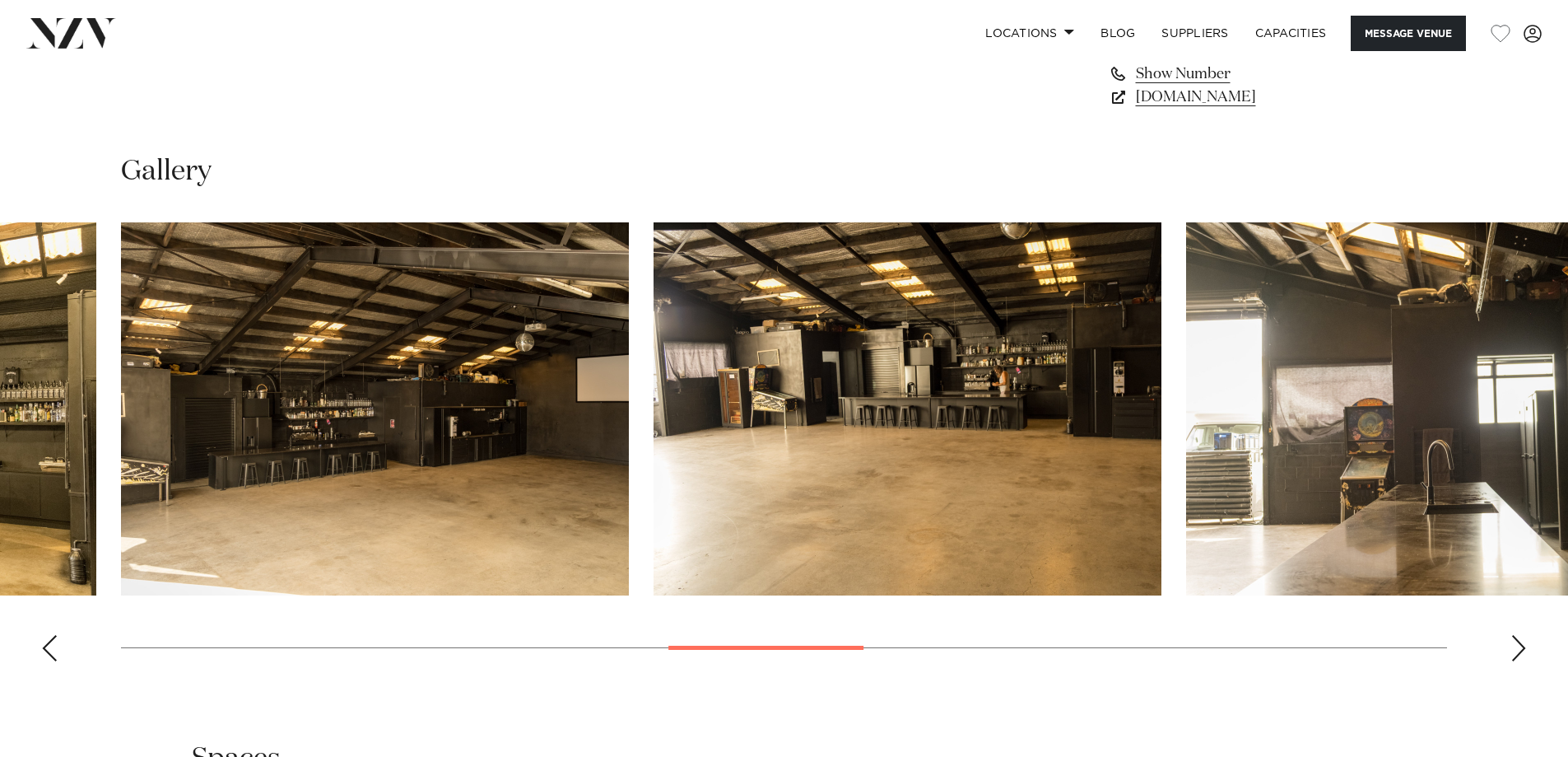
click at [1522, 651] on div "Next slide" at bounding box center [1519, 648] width 17 height 27
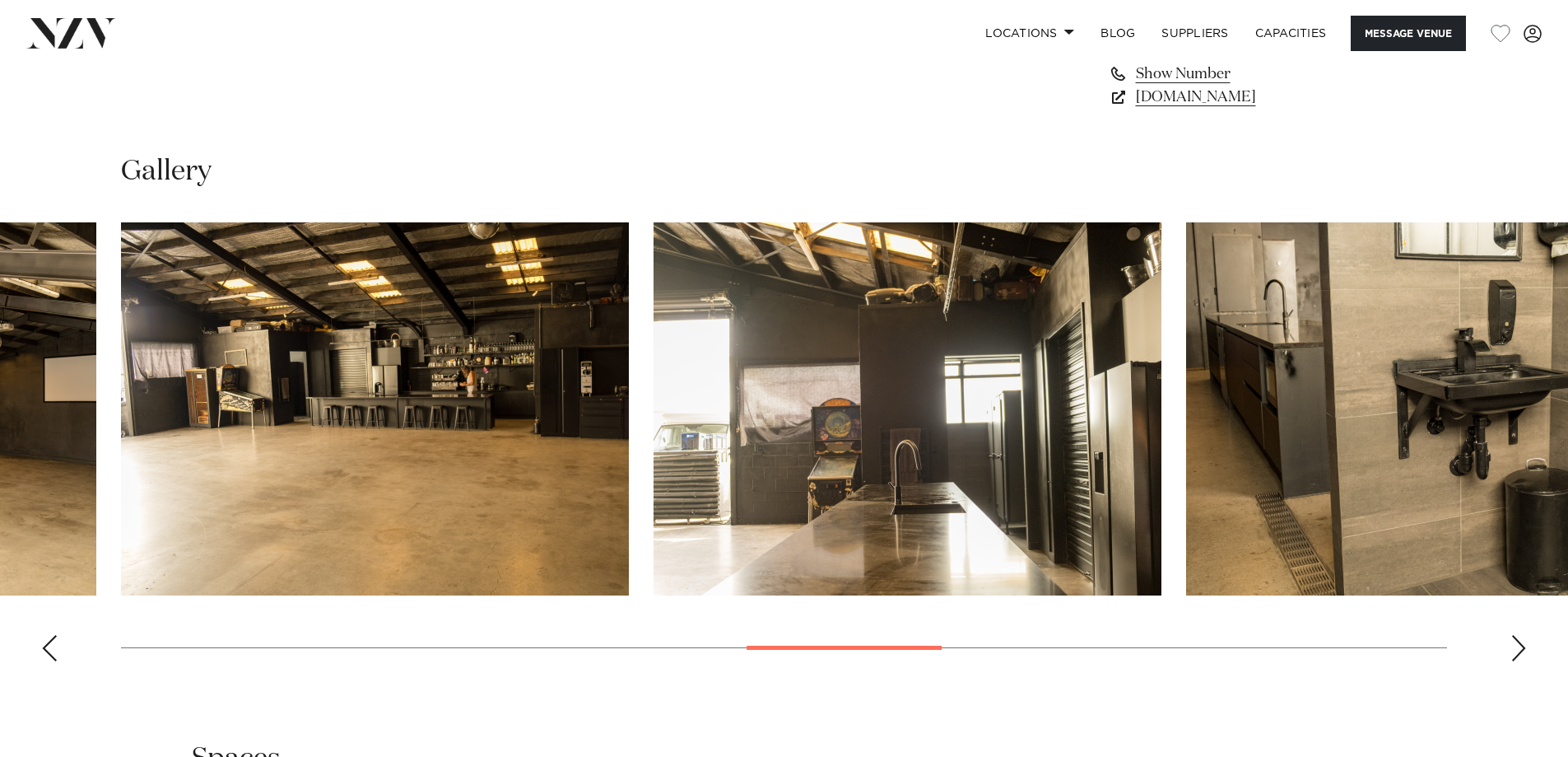
click at [1522, 651] on div "Next slide" at bounding box center [1519, 648] width 17 height 27
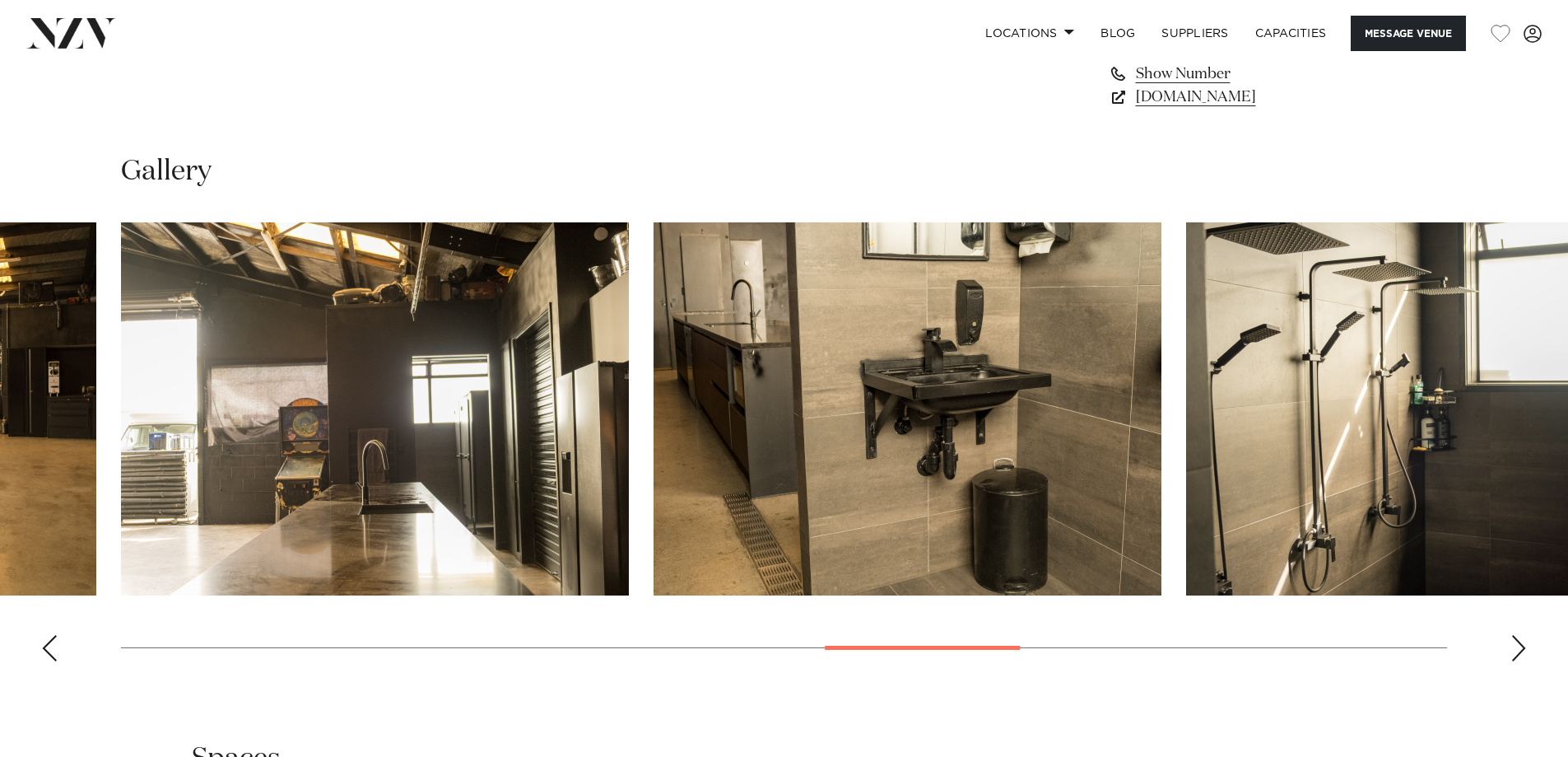
click at [1522, 651] on div "Next slide" at bounding box center [1519, 648] width 17 height 27
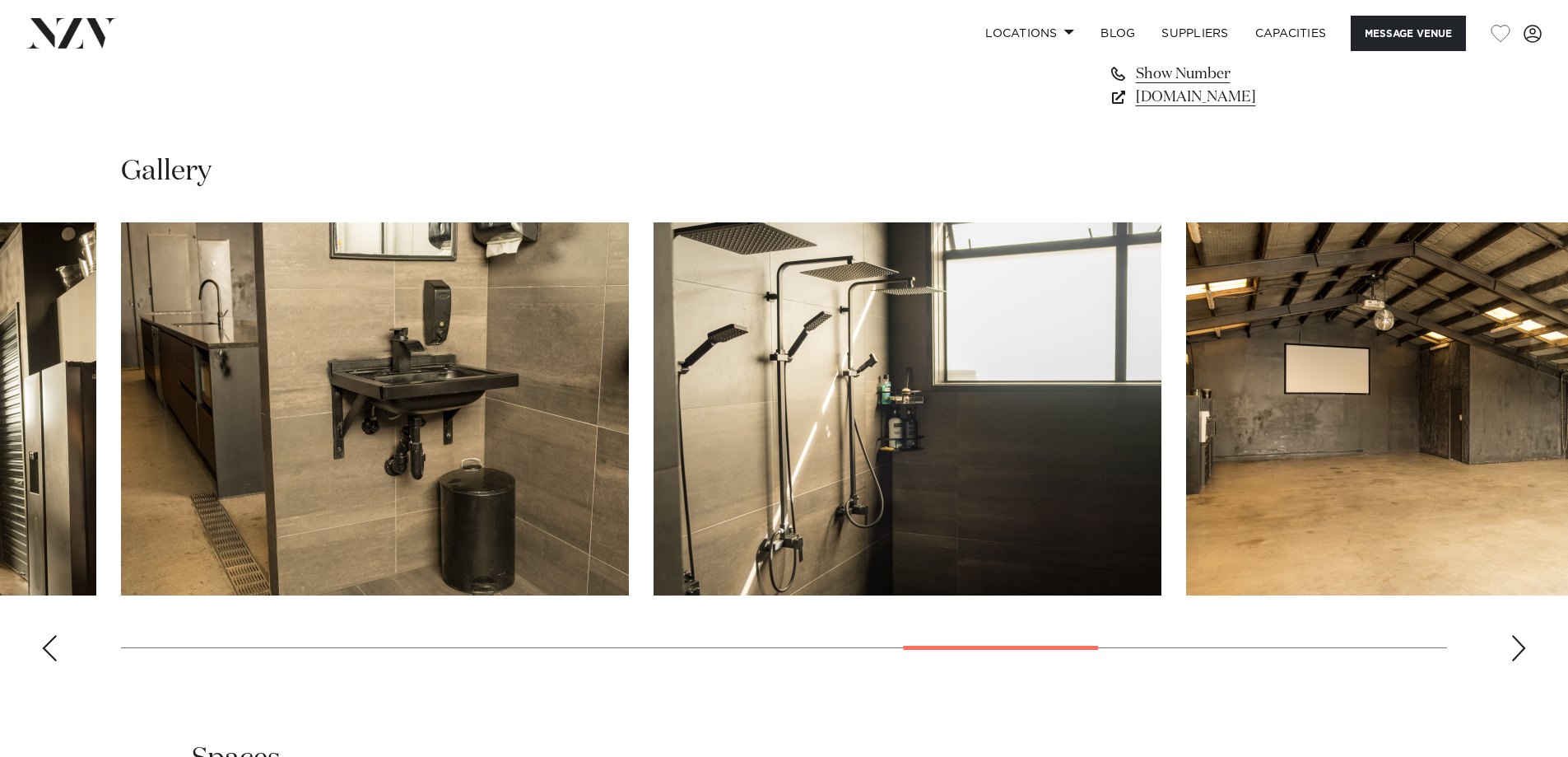
click at [1522, 651] on div "Next slide" at bounding box center [1519, 648] width 17 height 27
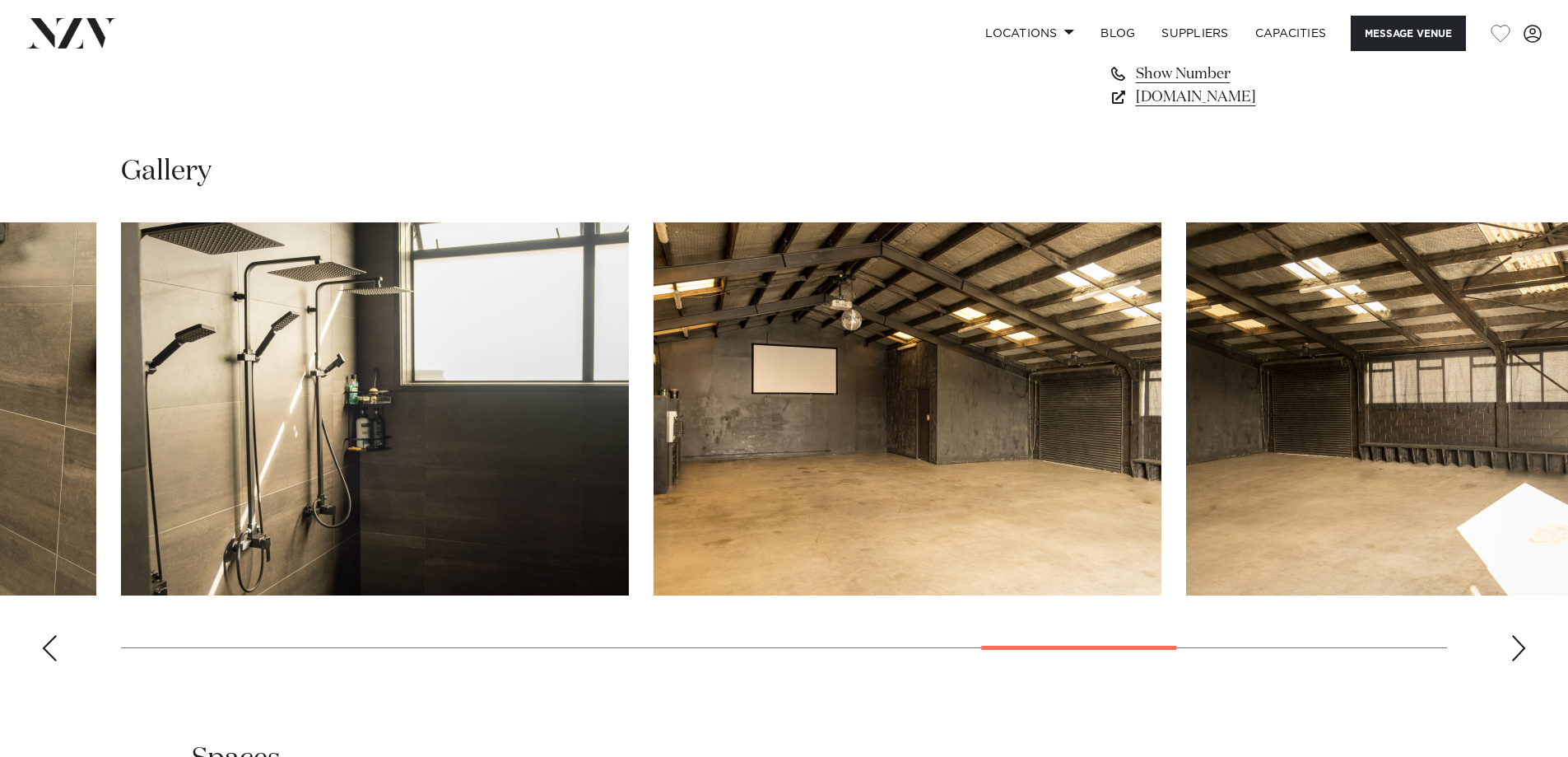
click at [1522, 651] on div "Next slide" at bounding box center [1519, 648] width 17 height 27
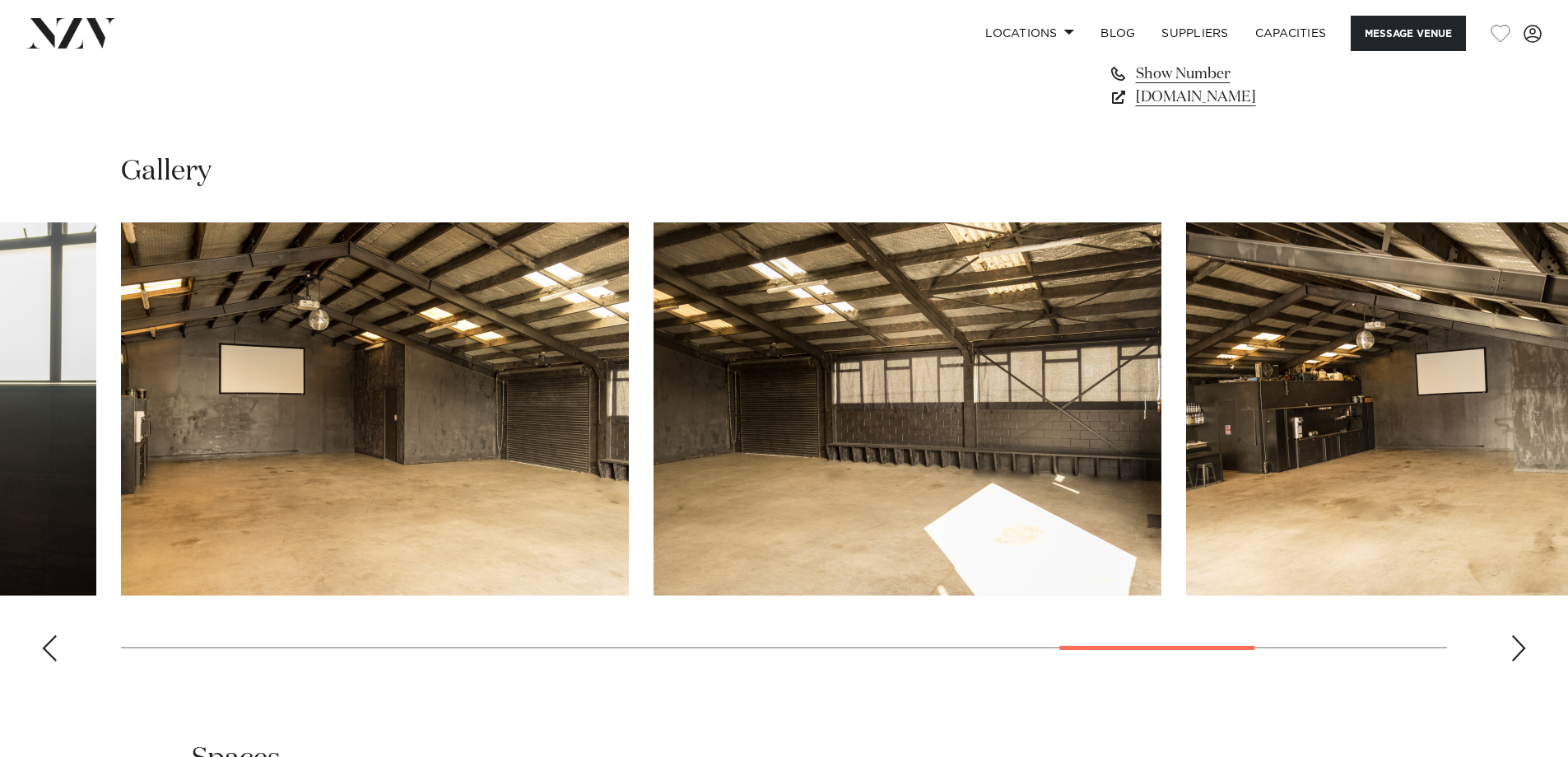
click at [1522, 651] on div "Next slide" at bounding box center [1519, 648] width 17 height 27
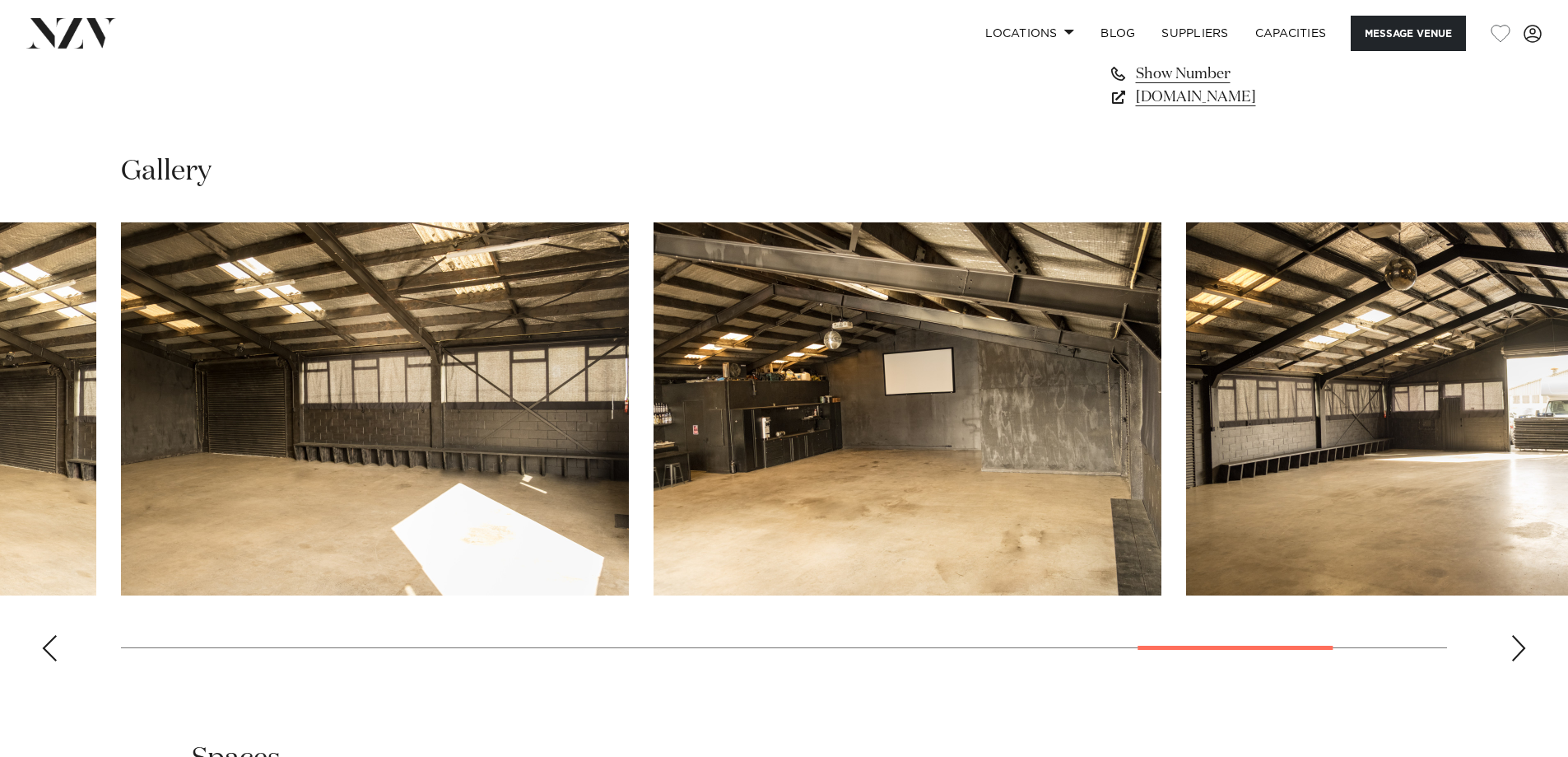
click at [1522, 651] on div "Next slide" at bounding box center [1519, 648] width 17 height 27
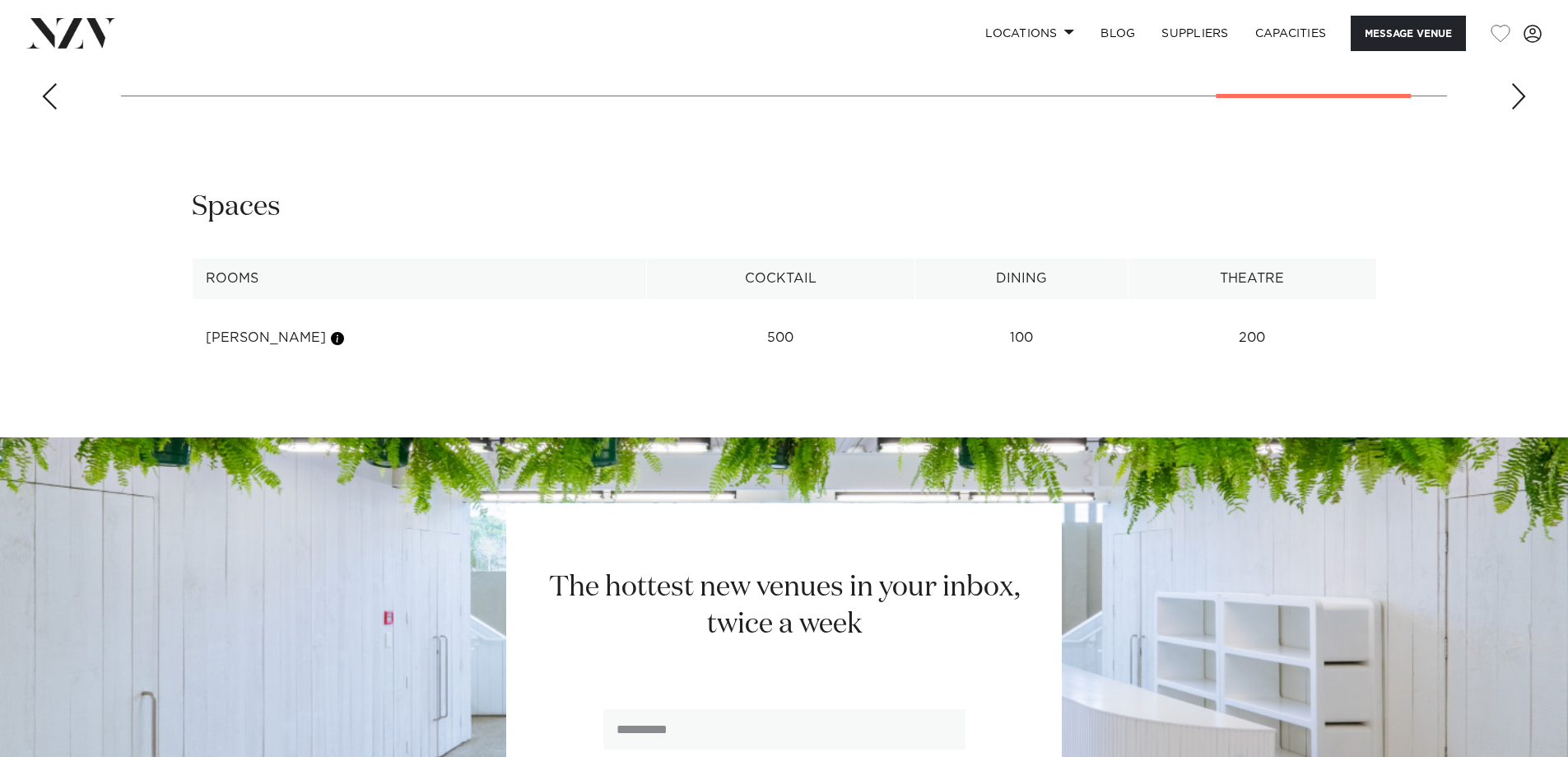
scroll to position [1977, 0]
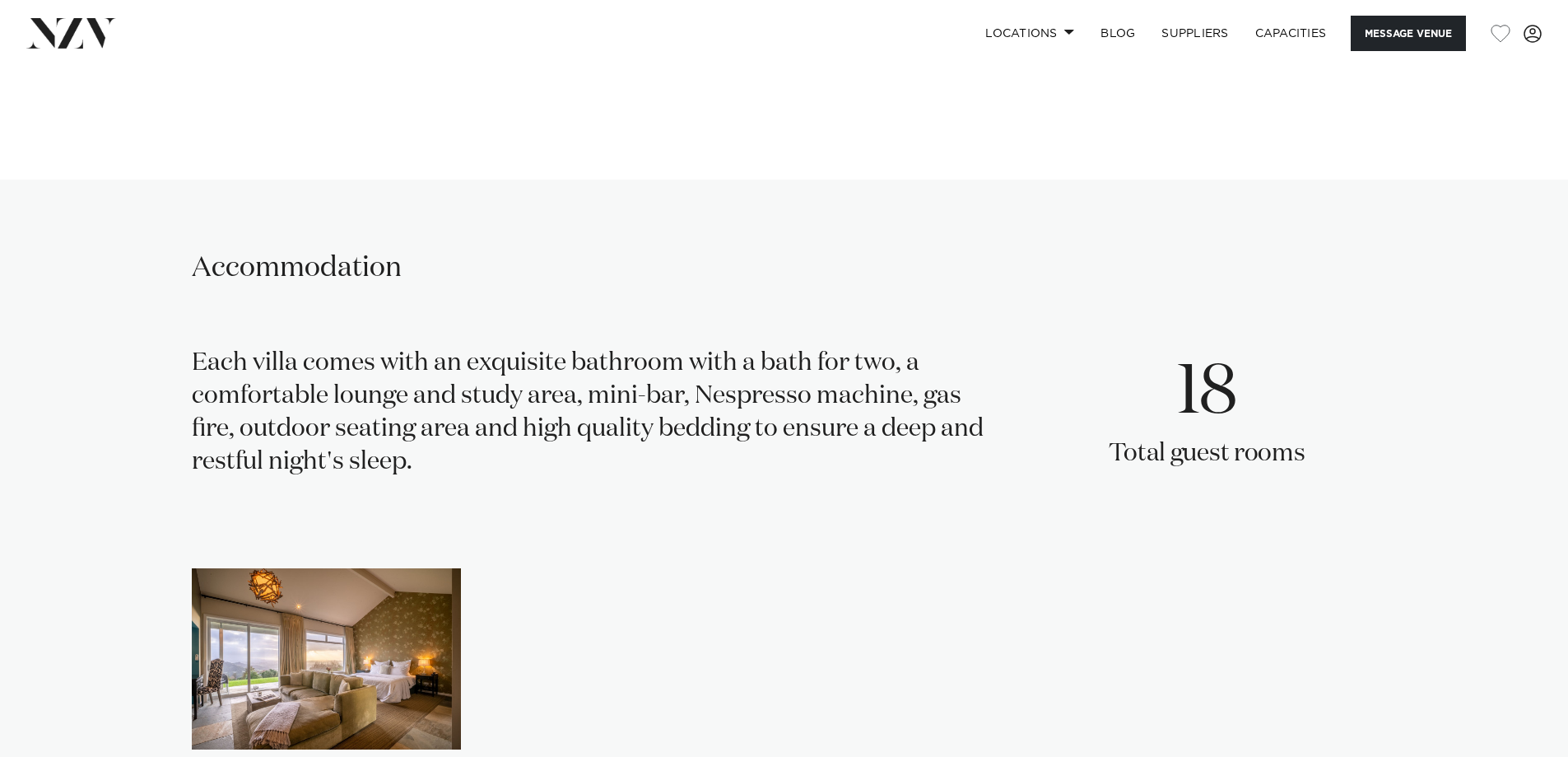
scroll to position [3460, 0]
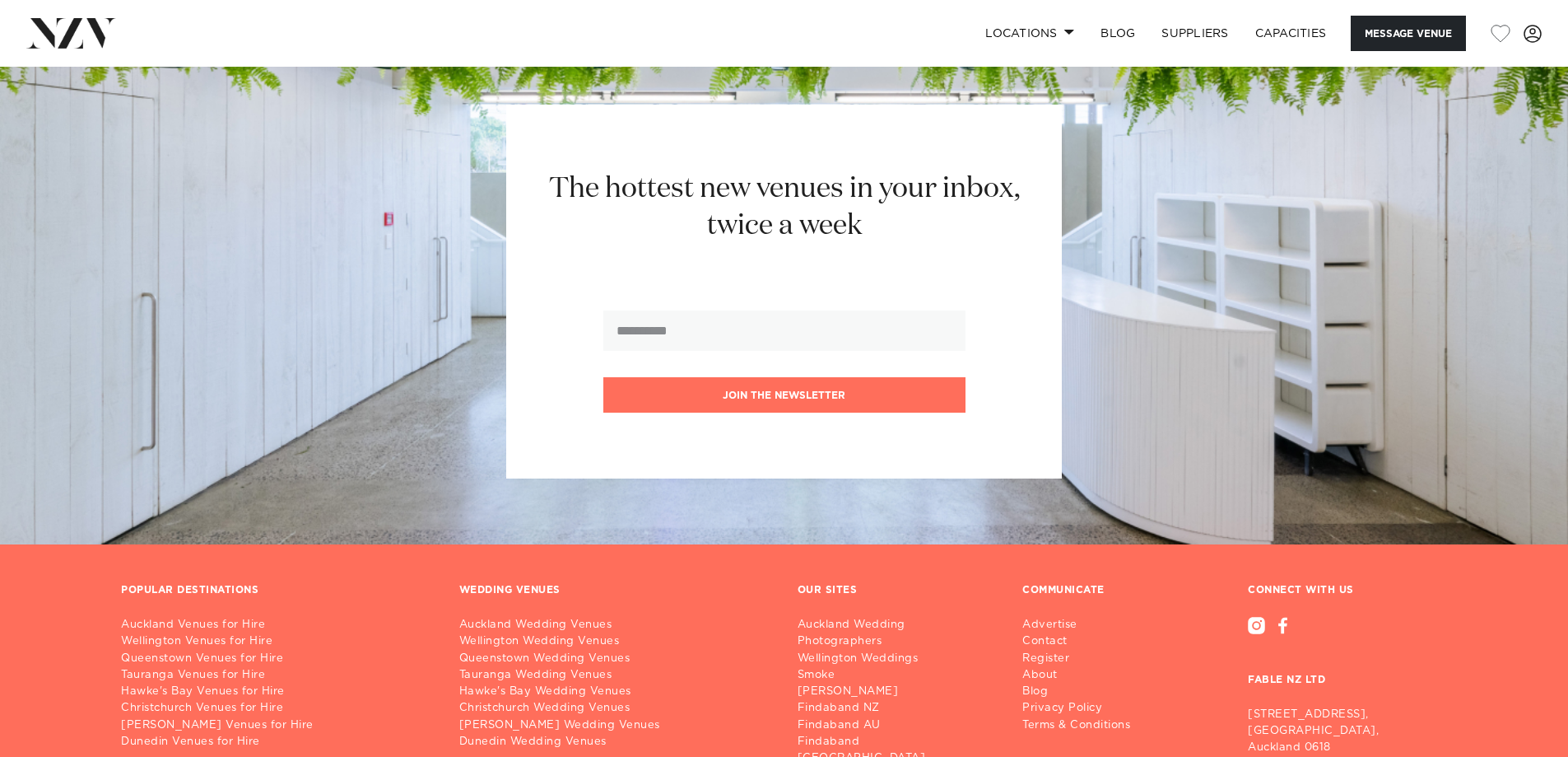
scroll to position [2846, 0]
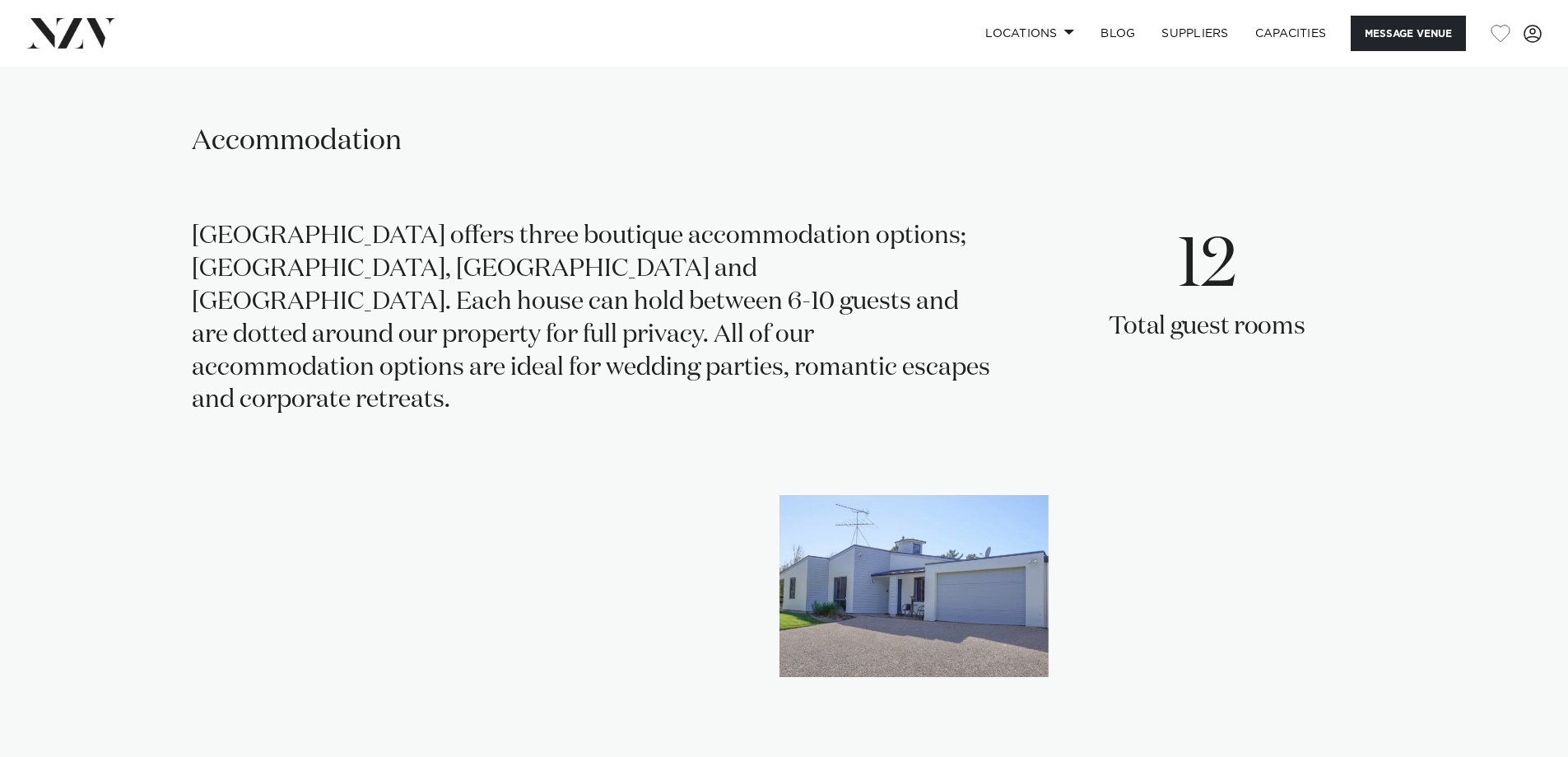
scroll to position [3542, 0]
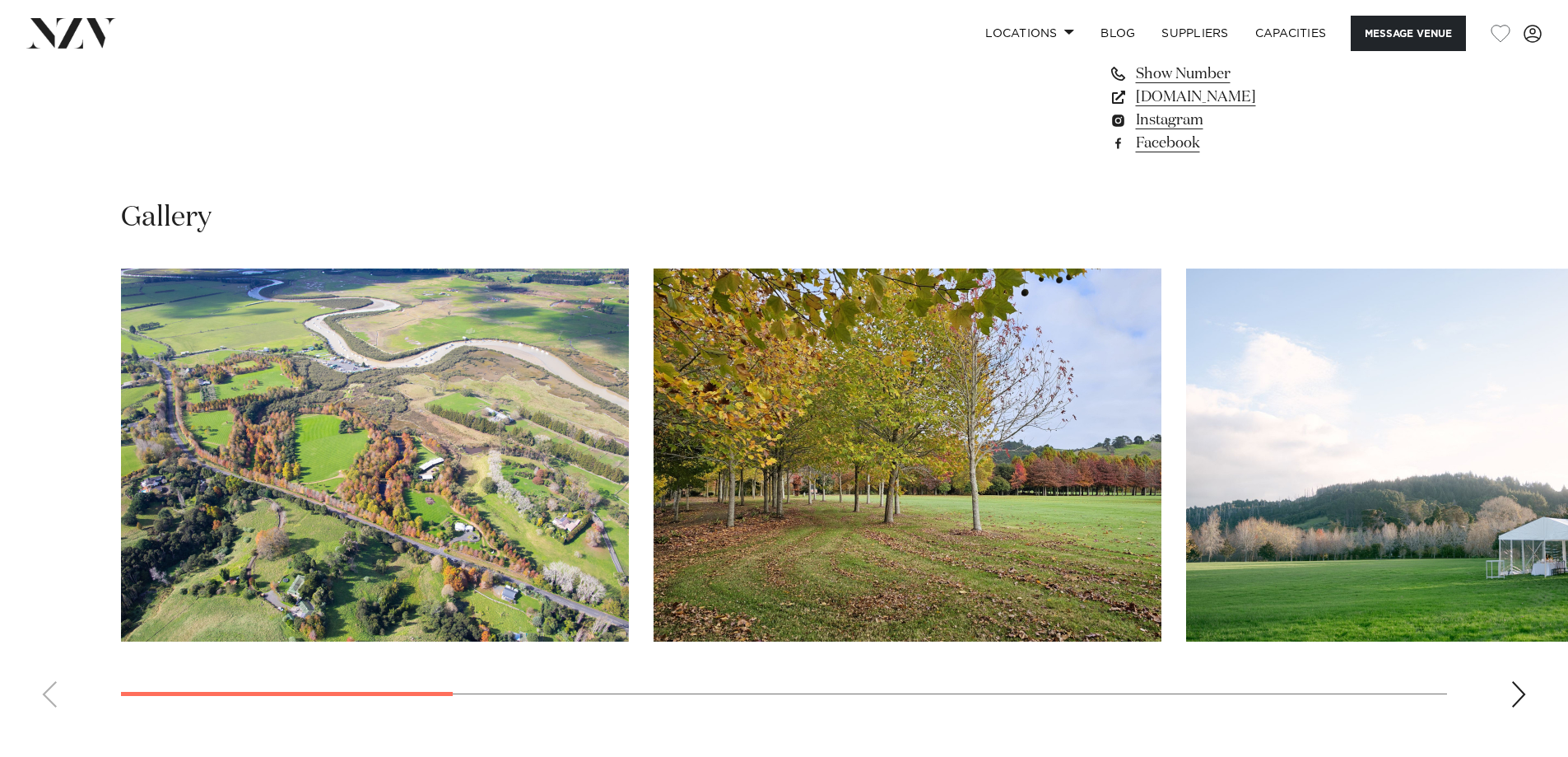
scroll to position [989, 0]
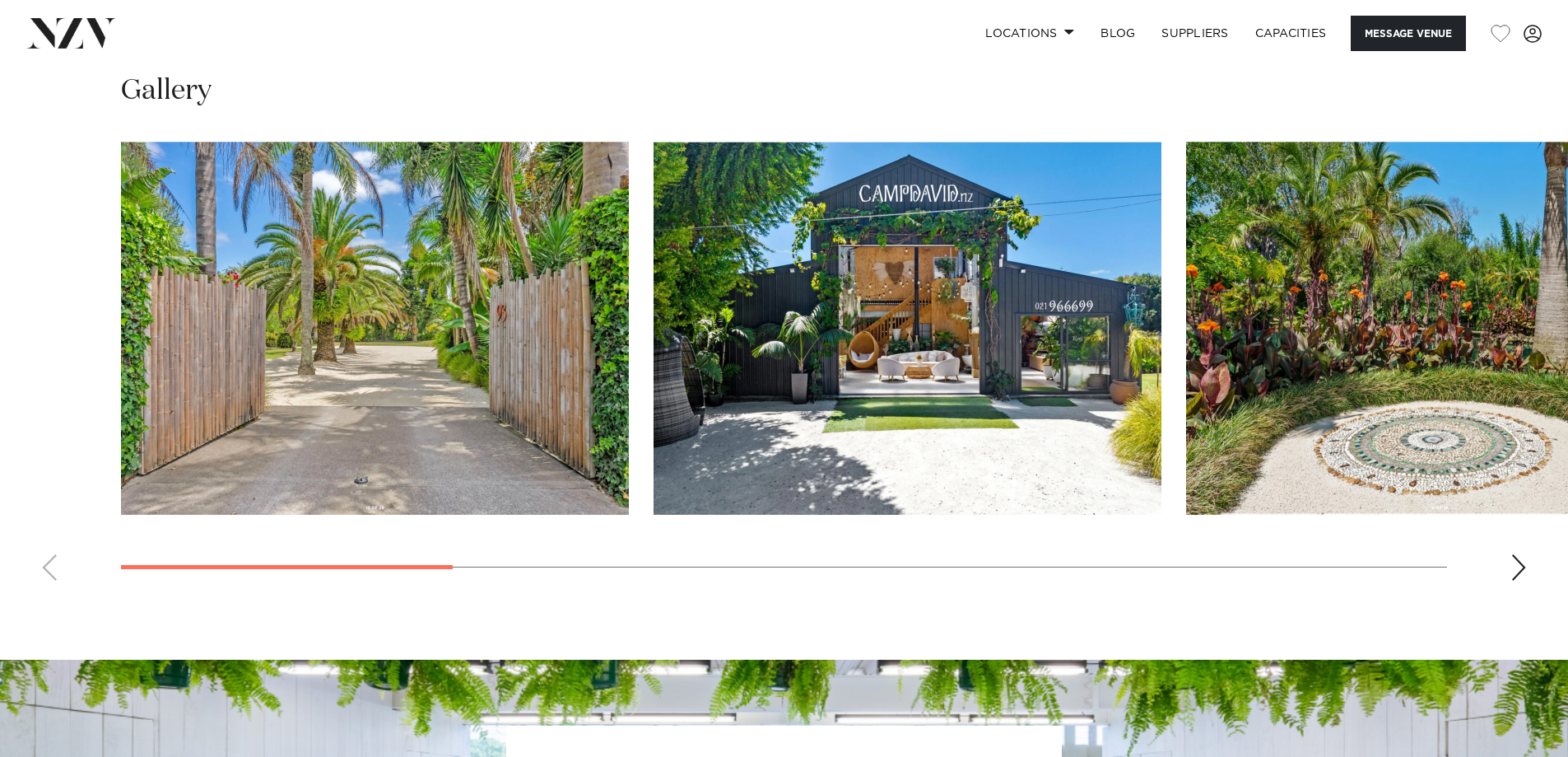
scroll to position [1565, 0]
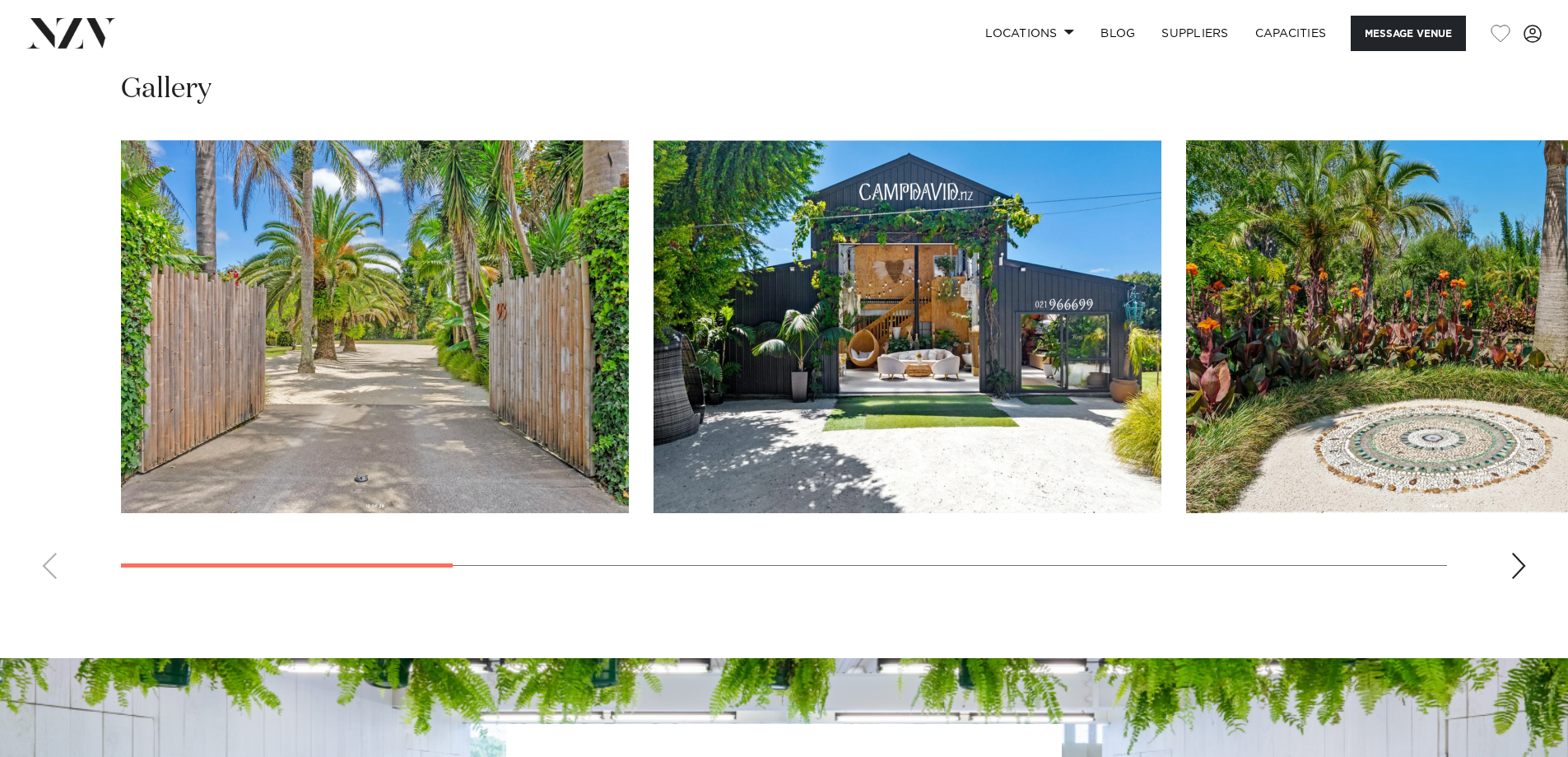
click at [1510, 565] on swiper-container at bounding box center [784, 365] width 1568 height 452
click at [1517, 560] on div "Next slide" at bounding box center [1519, 566] width 17 height 27
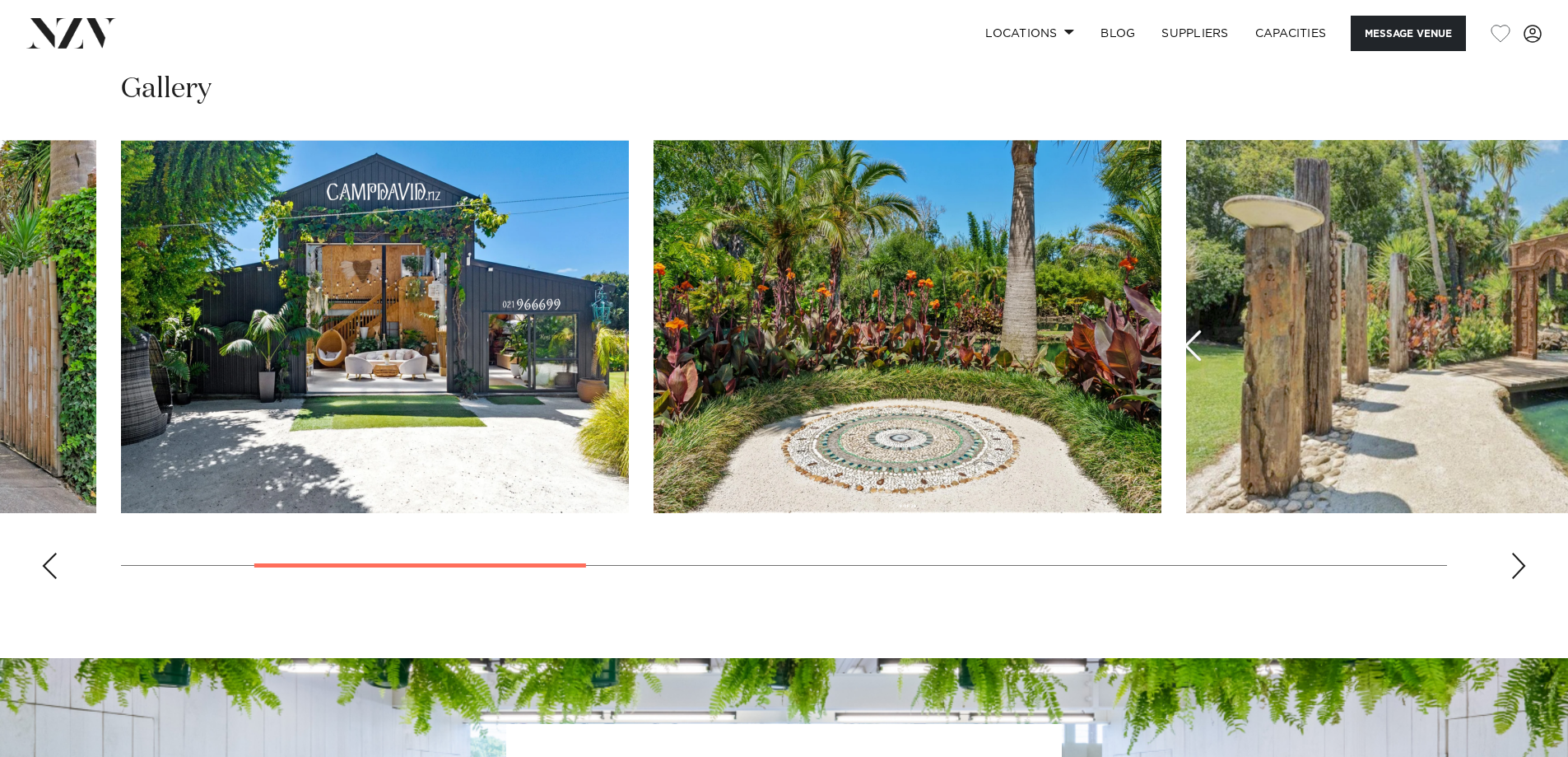
click at [1519, 560] on div "Next slide" at bounding box center [1519, 566] width 17 height 27
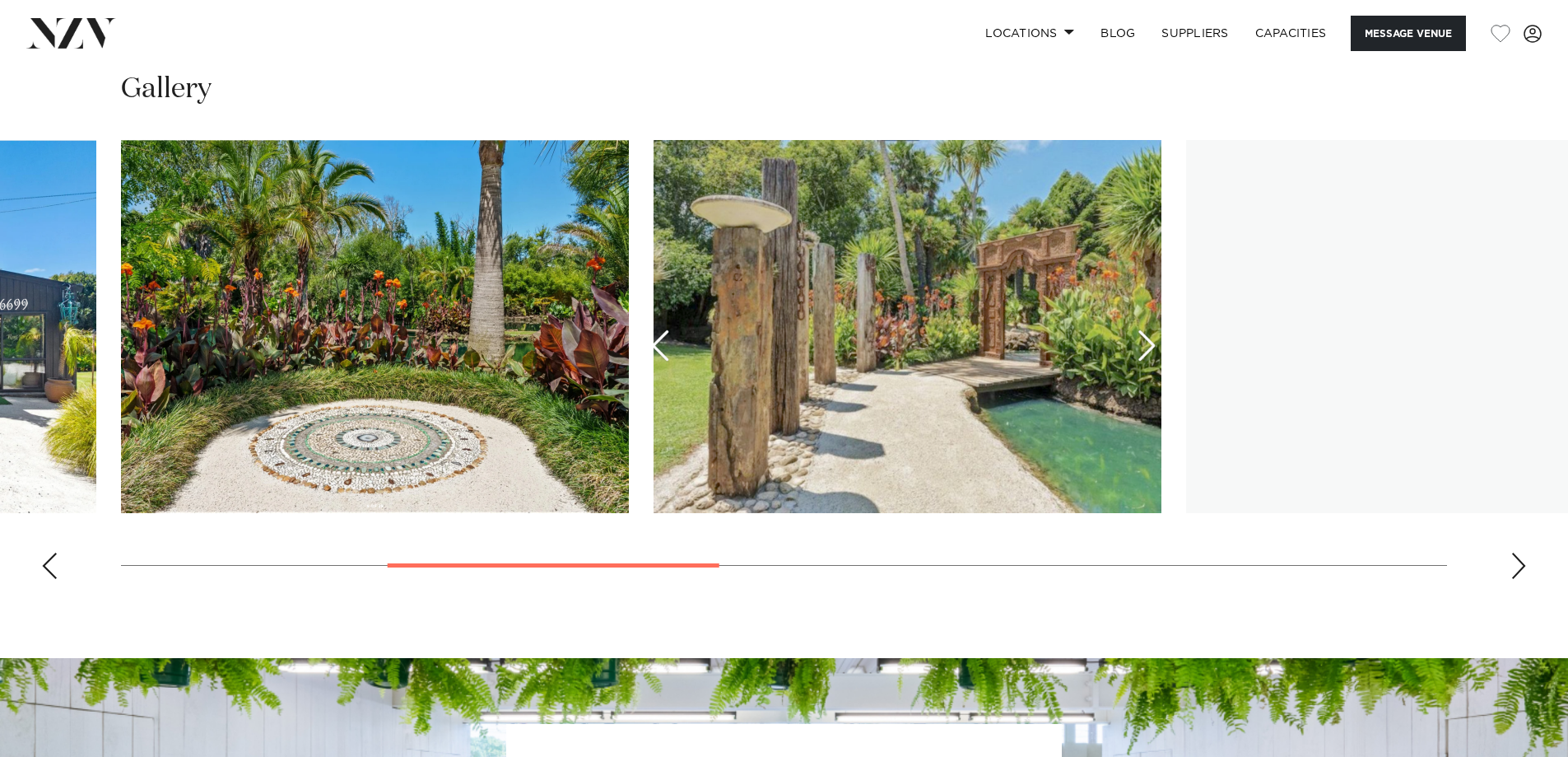
click at [1519, 560] on div "Next slide" at bounding box center [1519, 566] width 17 height 27
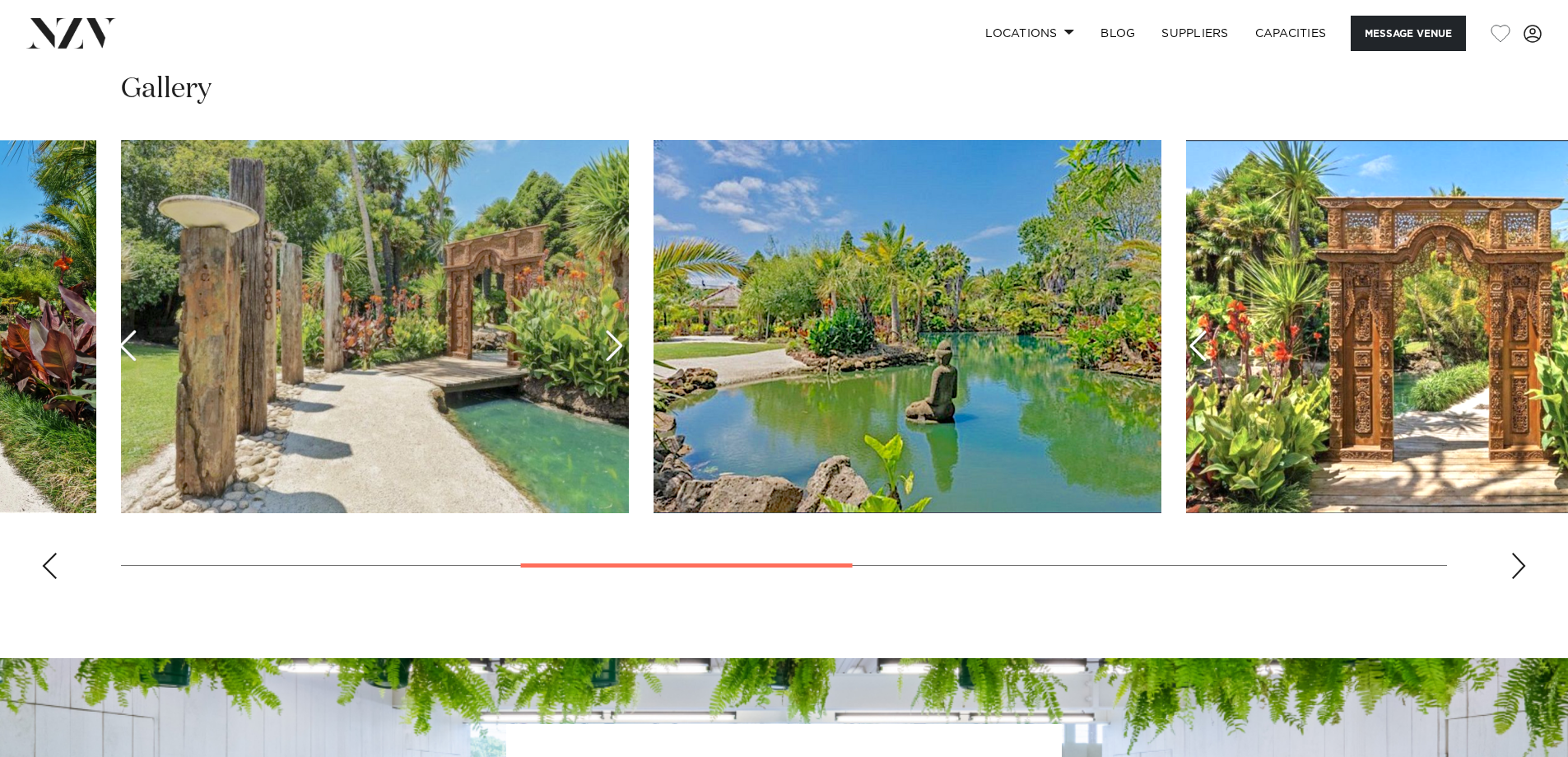
click at [1519, 560] on div "Next slide" at bounding box center [1519, 566] width 17 height 27
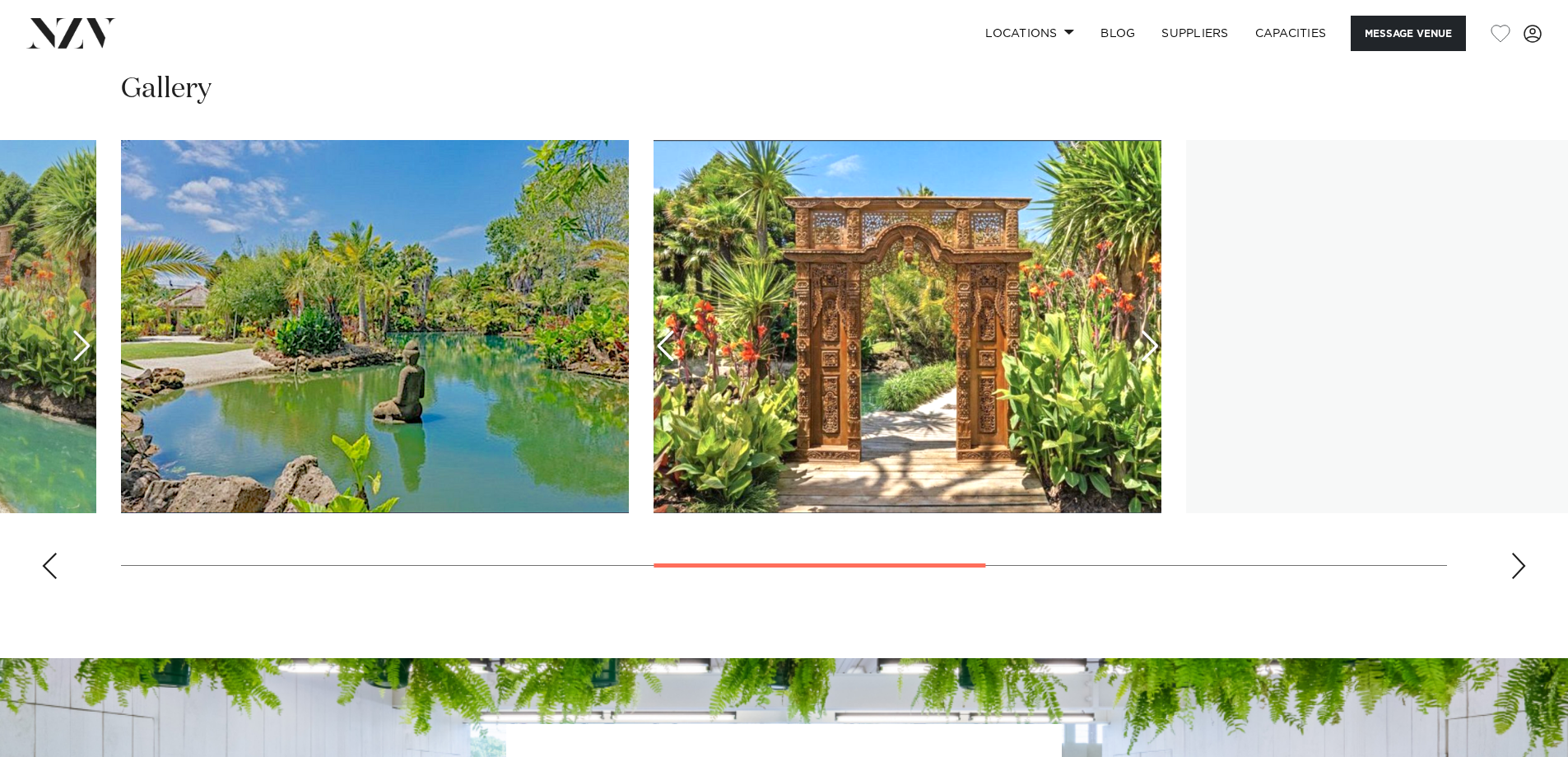
click at [1519, 560] on div "Next slide" at bounding box center [1519, 566] width 17 height 27
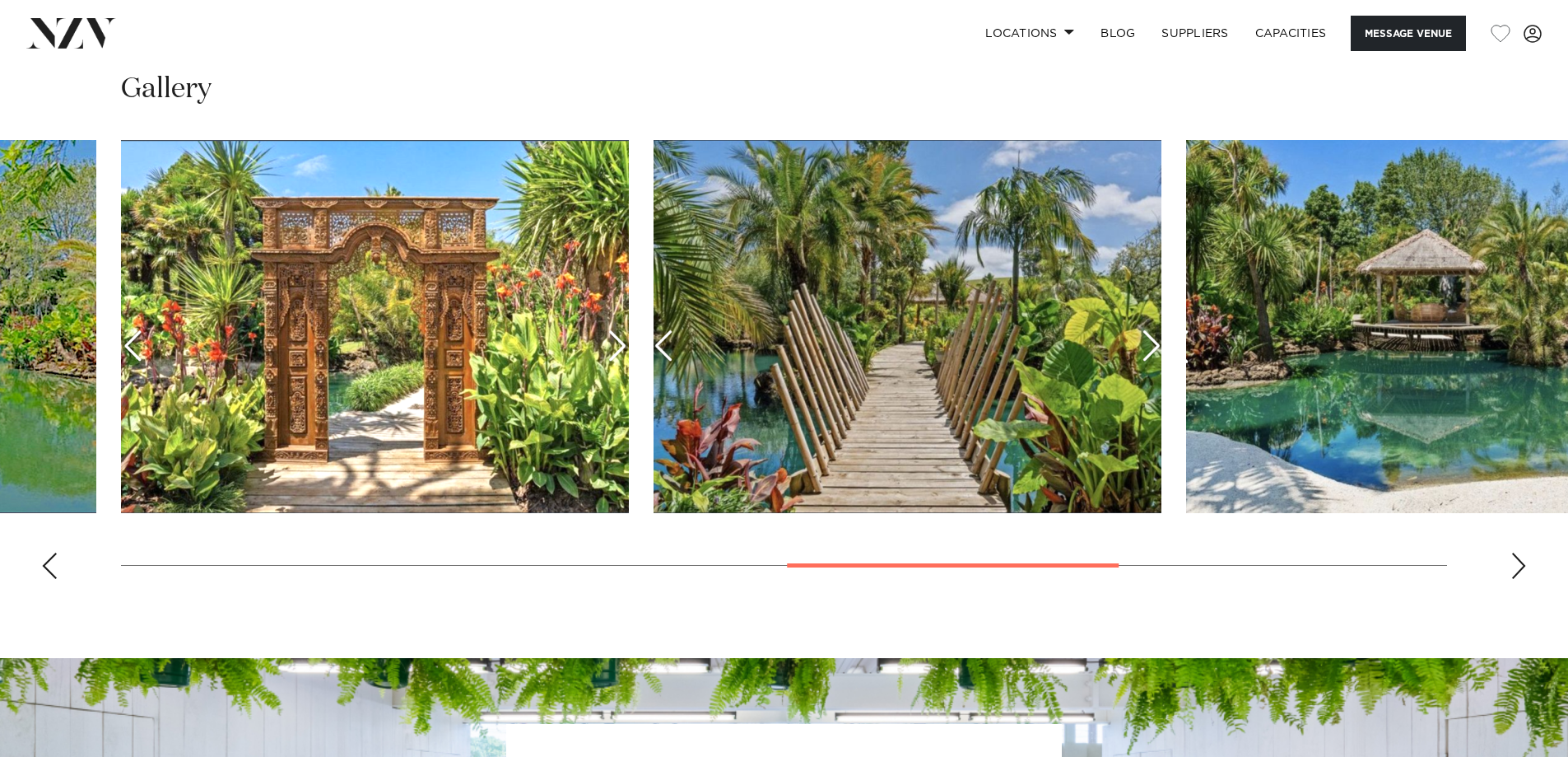
click at [1519, 560] on div "Next slide" at bounding box center [1519, 566] width 17 height 27
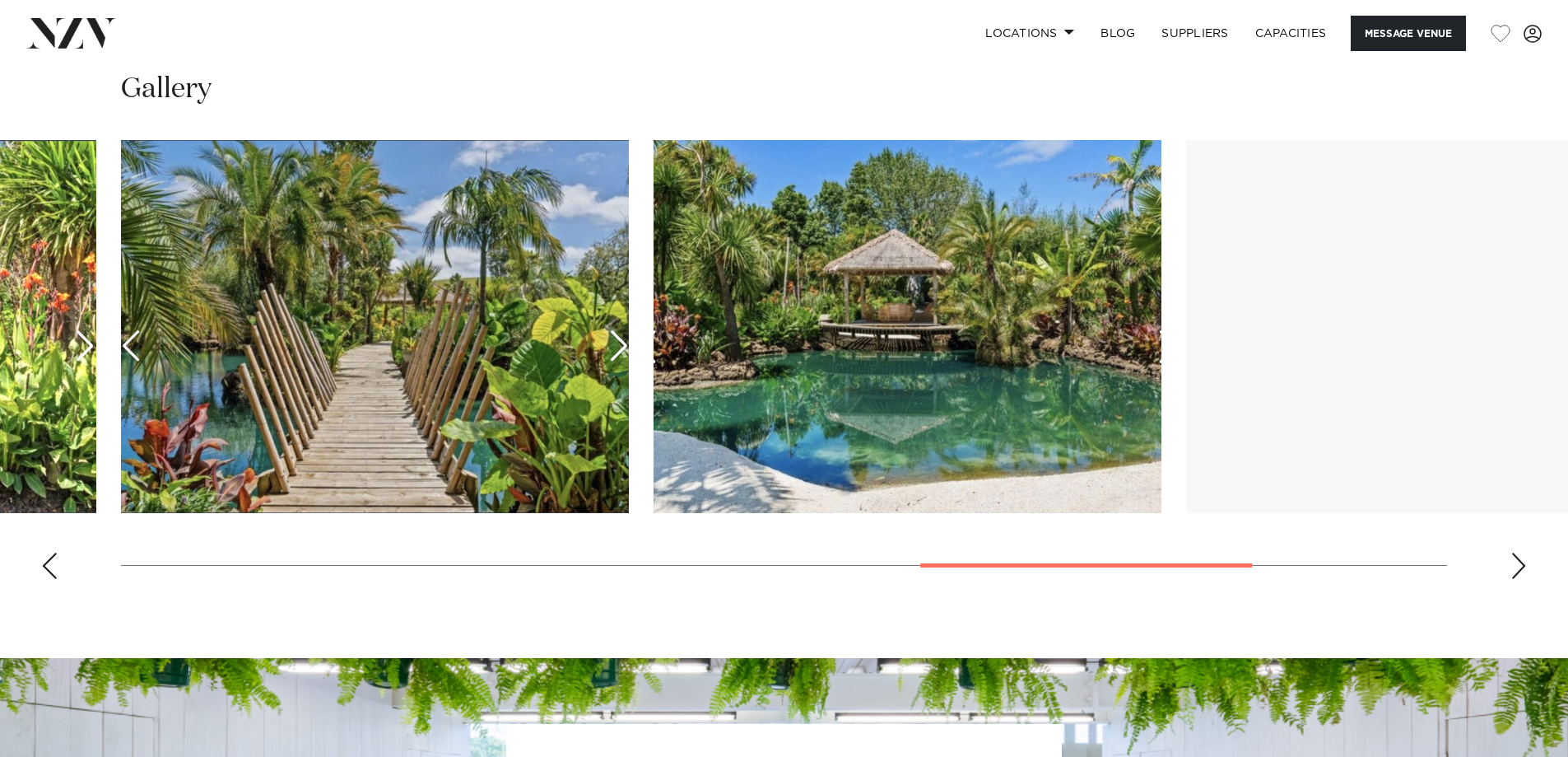
click at [1519, 560] on div "Next slide" at bounding box center [1519, 566] width 17 height 27
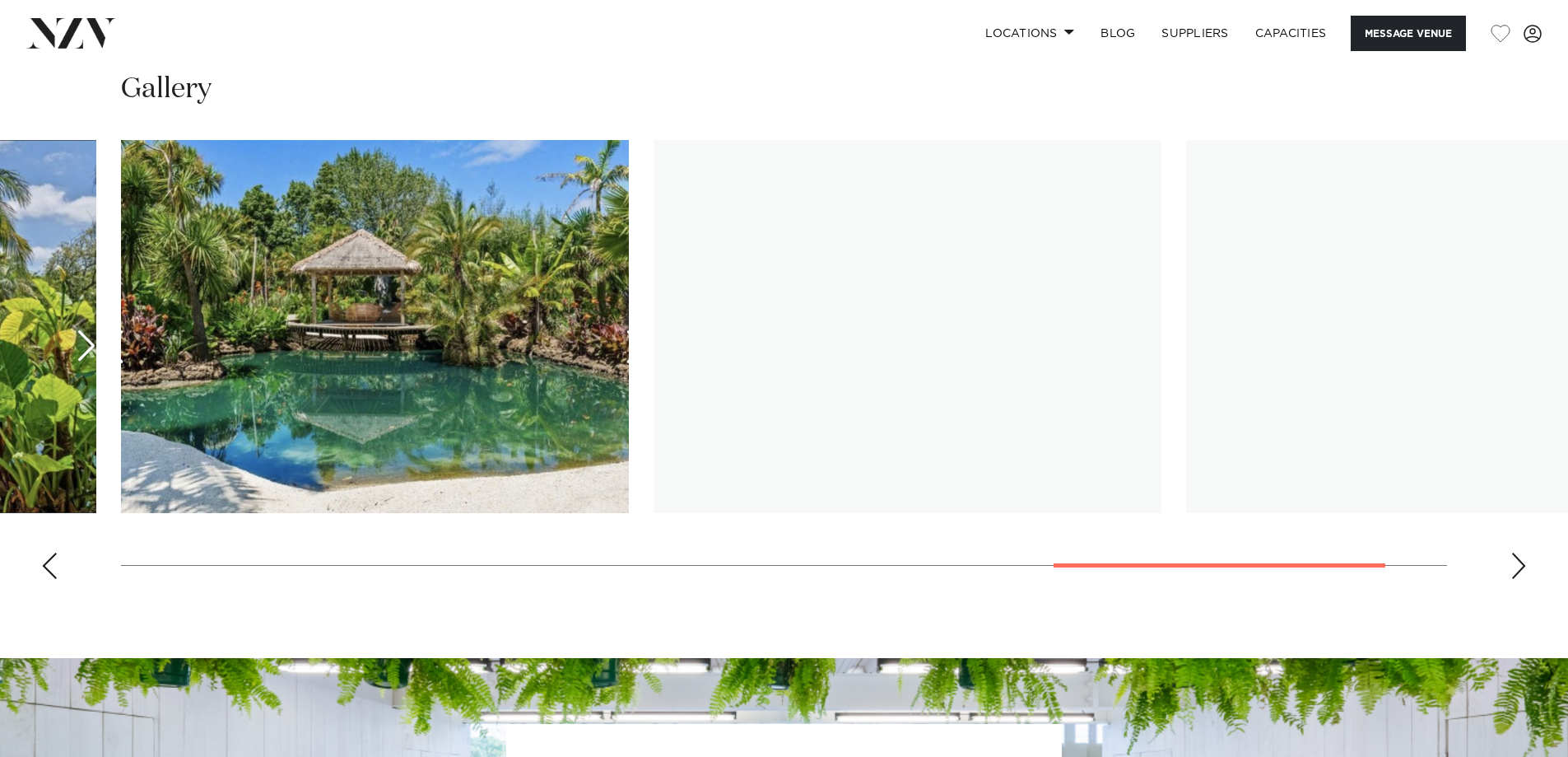
click at [1519, 560] on div "Next slide" at bounding box center [1519, 566] width 17 height 27
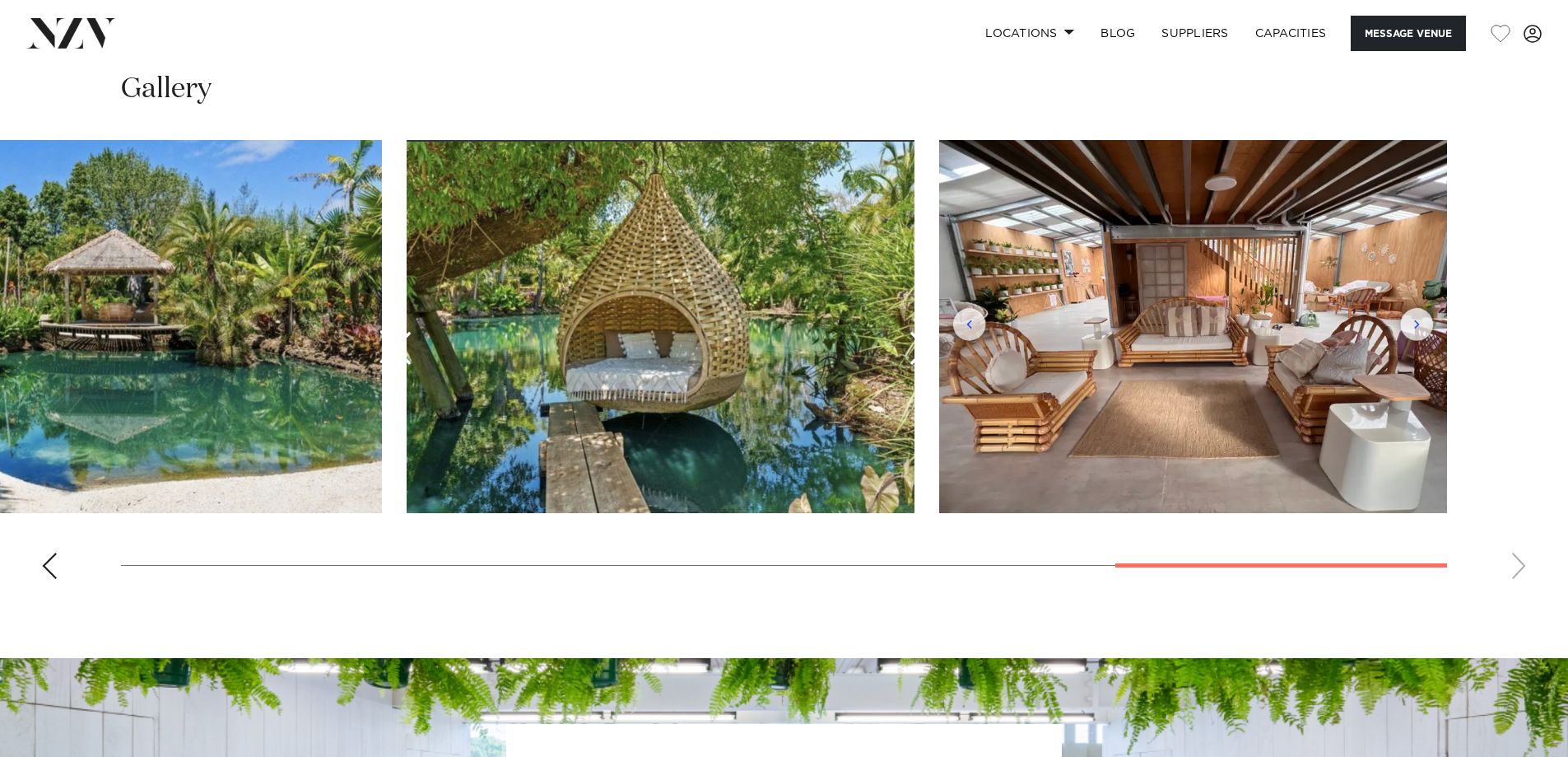
click at [1519, 560] on swiper-container at bounding box center [784, 365] width 1568 height 452
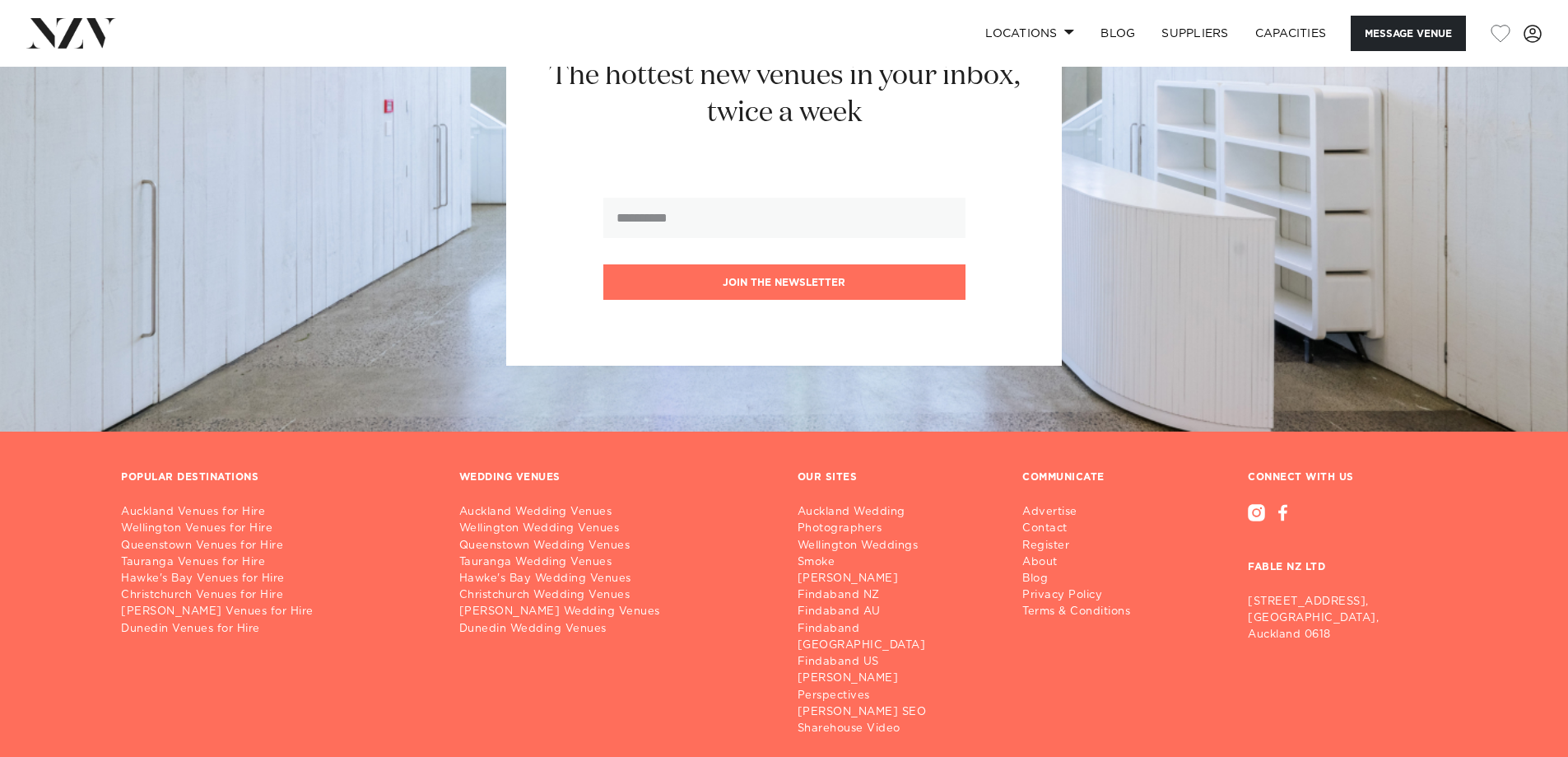
scroll to position [2389, 0]
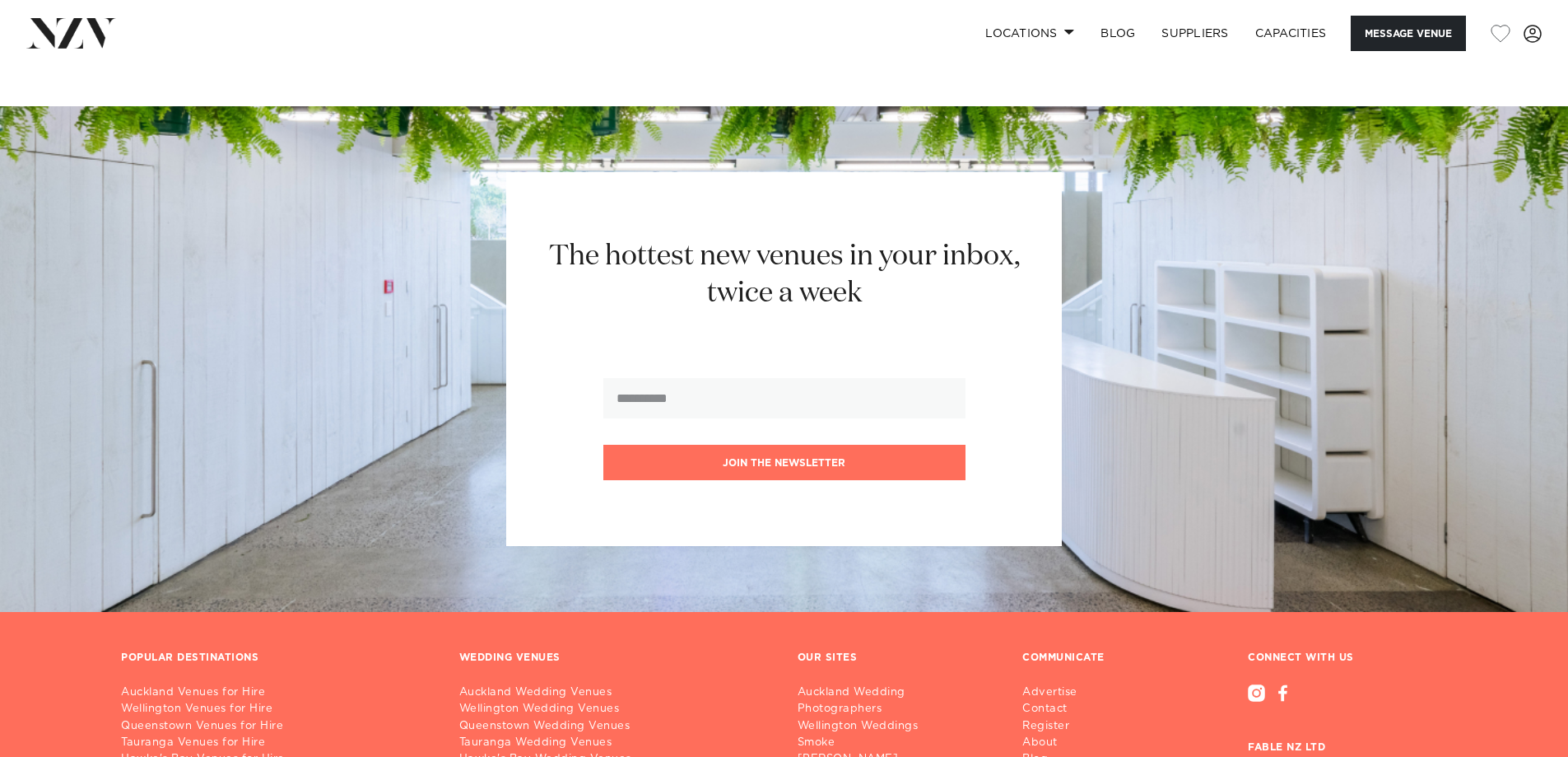
scroll to position [2059, 0]
